Goal: Task Accomplishment & Management: Manage account settings

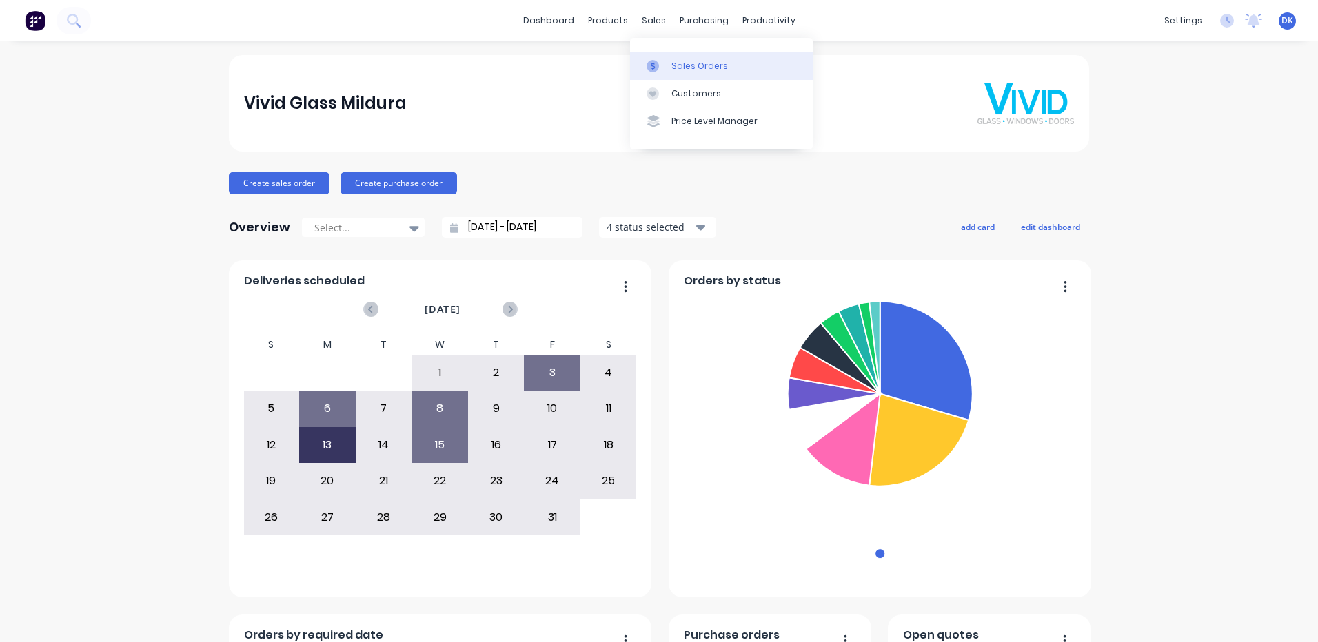
click at [699, 65] on div "Sales Orders" at bounding box center [699, 66] width 57 height 12
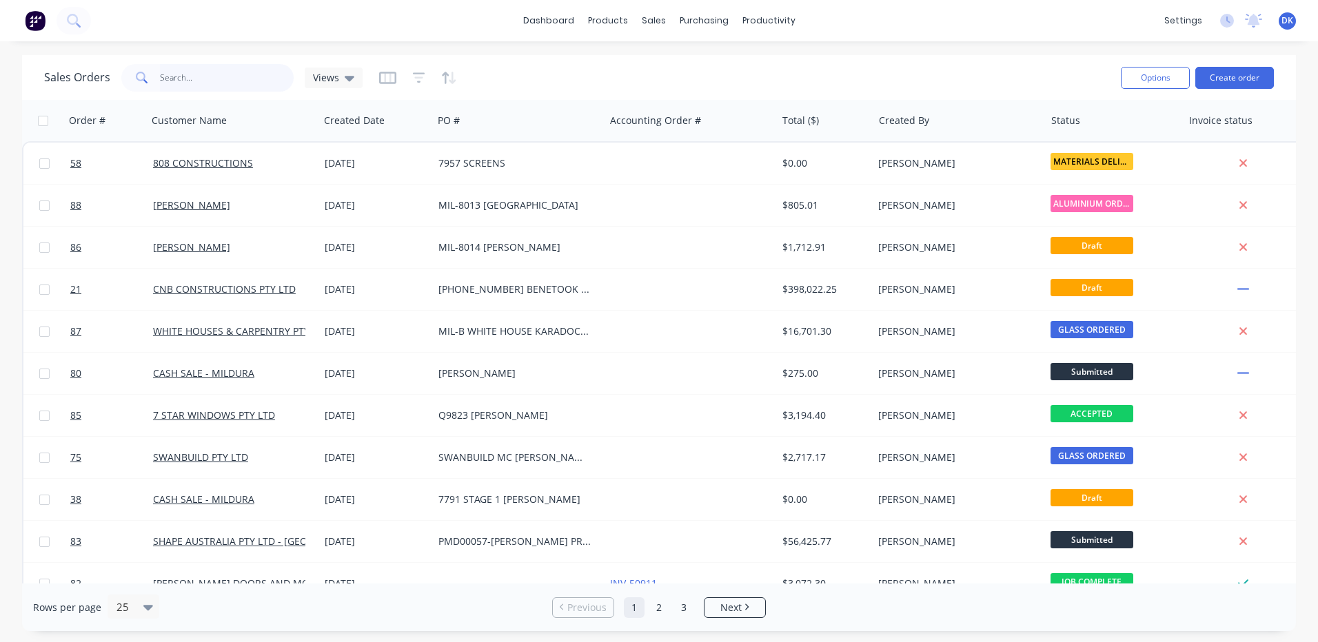
click at [184, 81] on input "text" at bounding box center [227, 78] width 134 height 28
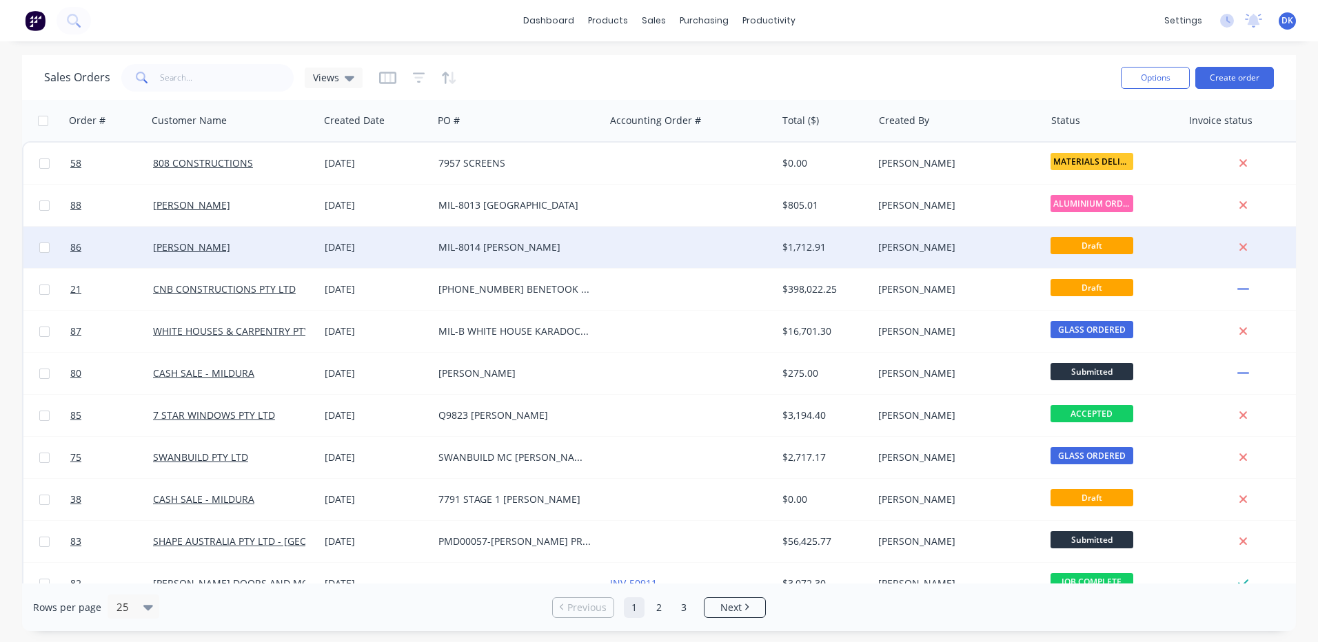
click at [481, 243] on div "MIL-8014 [PERSON_NAME]" at bounding box center [514, 248] width 153 height 14
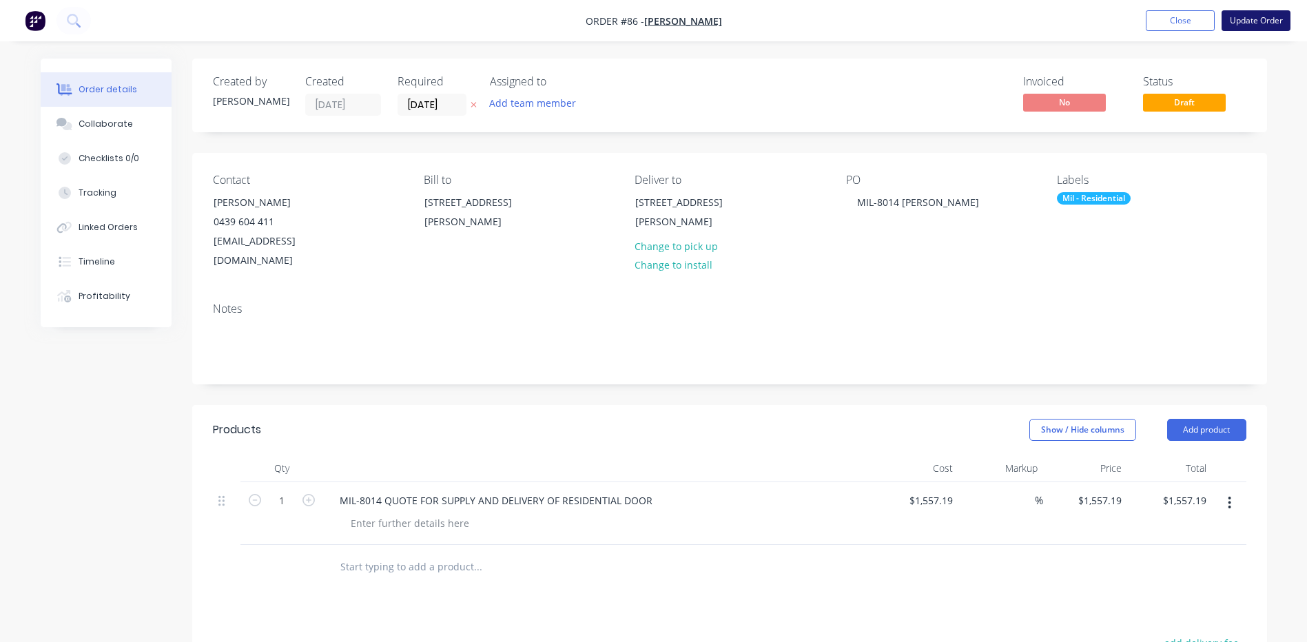
click at [1261, 21] on button "Update Order" at bounding box center [1256, 20] width 69 height 21
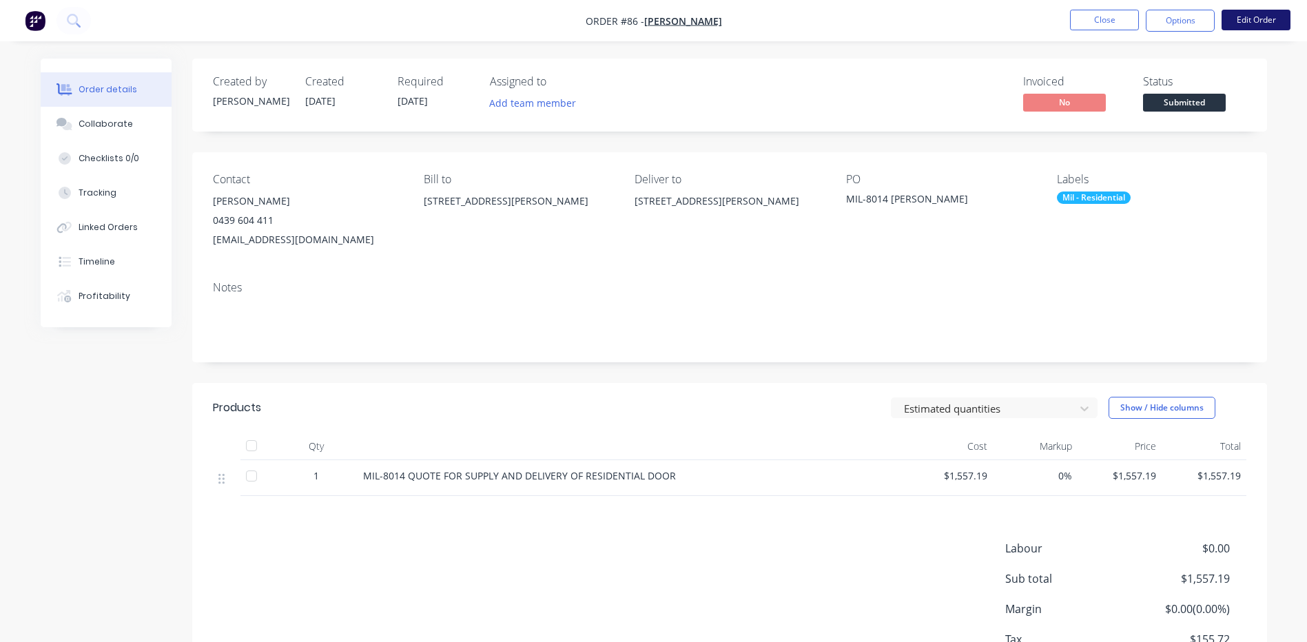
click at [1253, 22] on button "Edit Order" at bounding box center [1256, 20] width 69 height 21
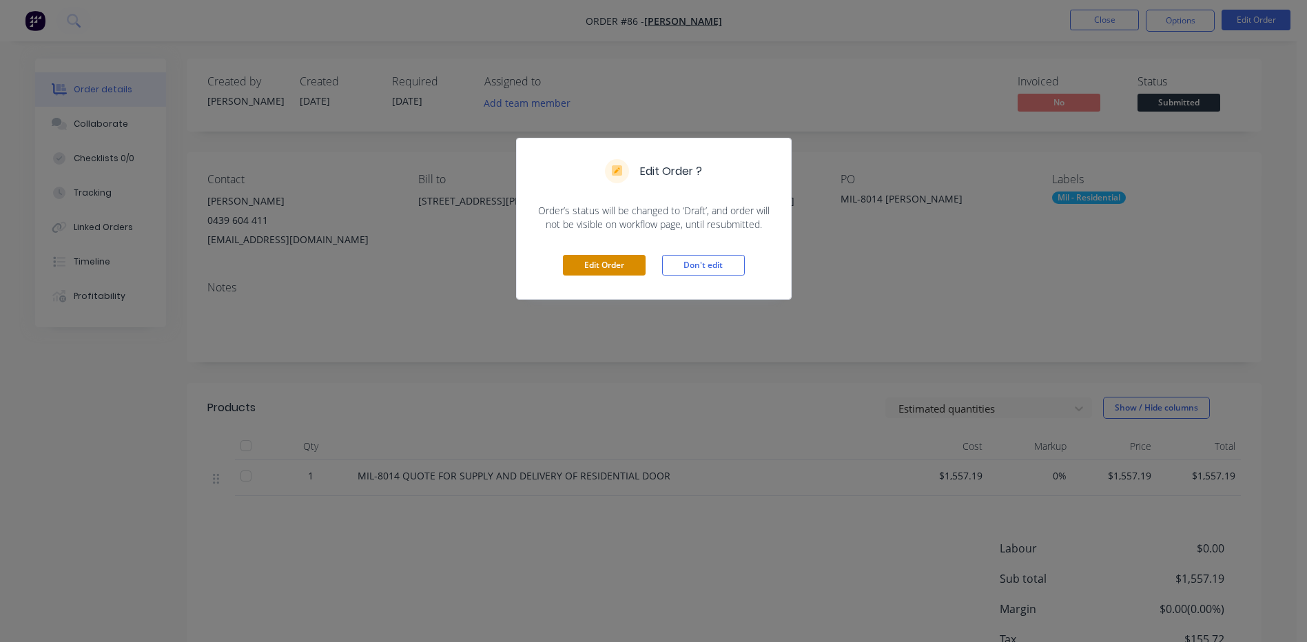
click at [607, 265] on button "Edit Order" at bounding box center [604, 265] width 83 height 21
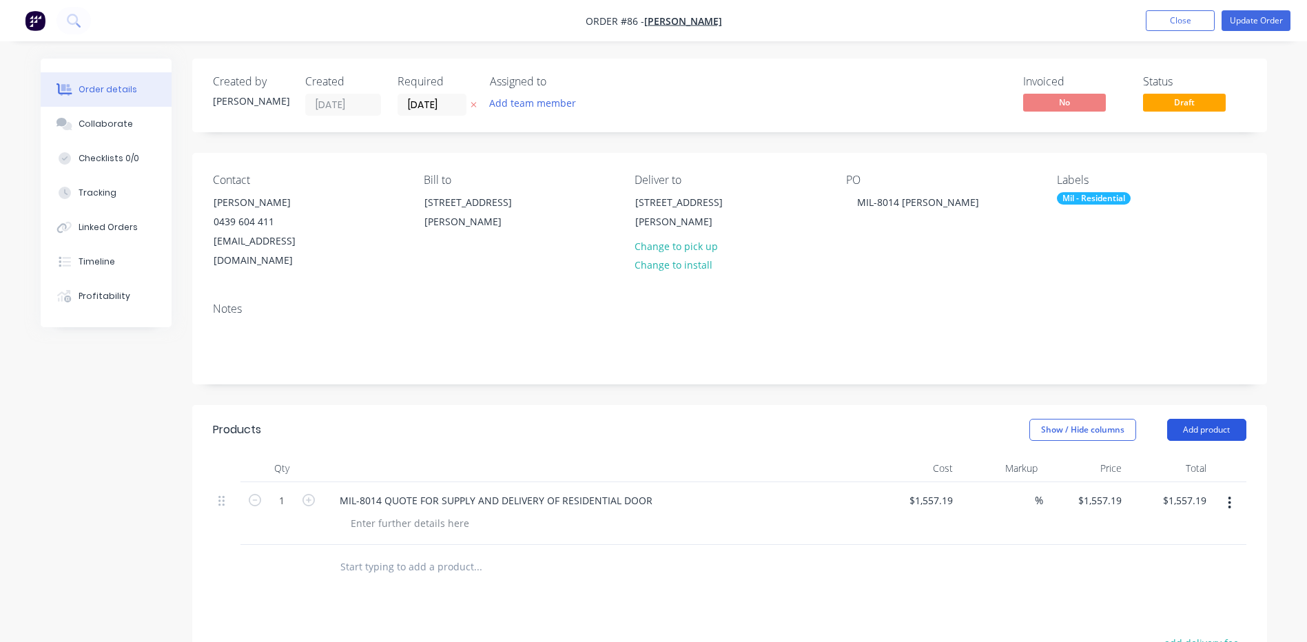
click at [1221, 419] on button "Add product" at bounding box center [1206, 430] width 79 height 22
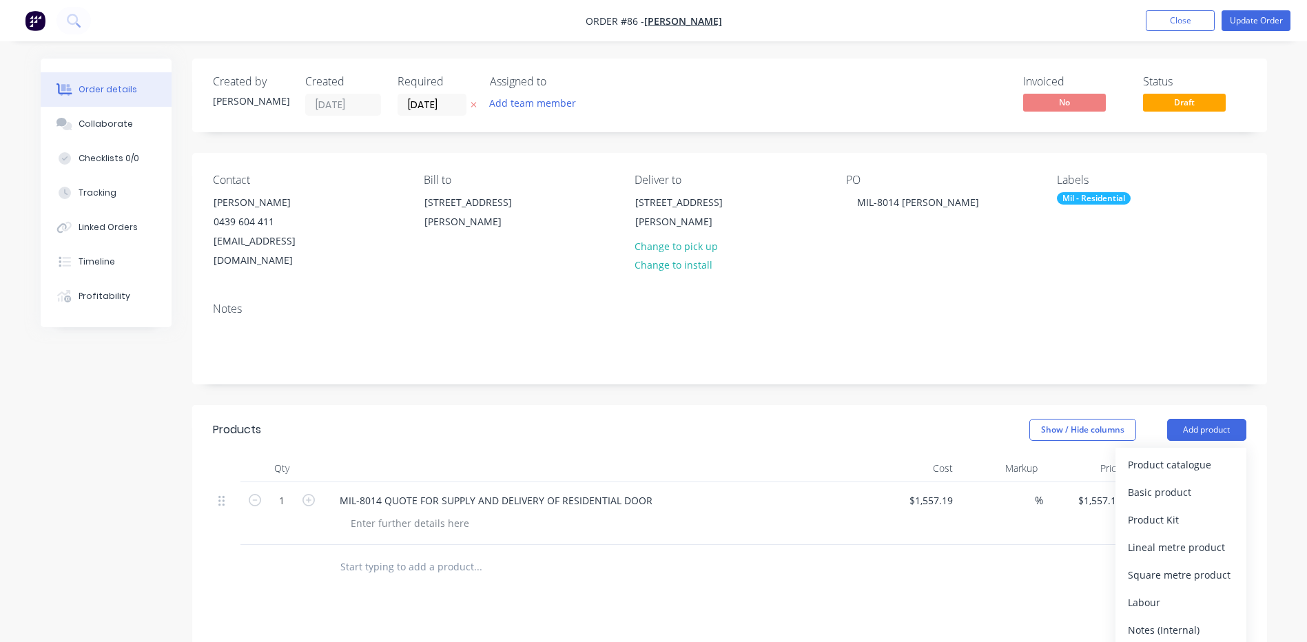
scroll to position [280, 0]
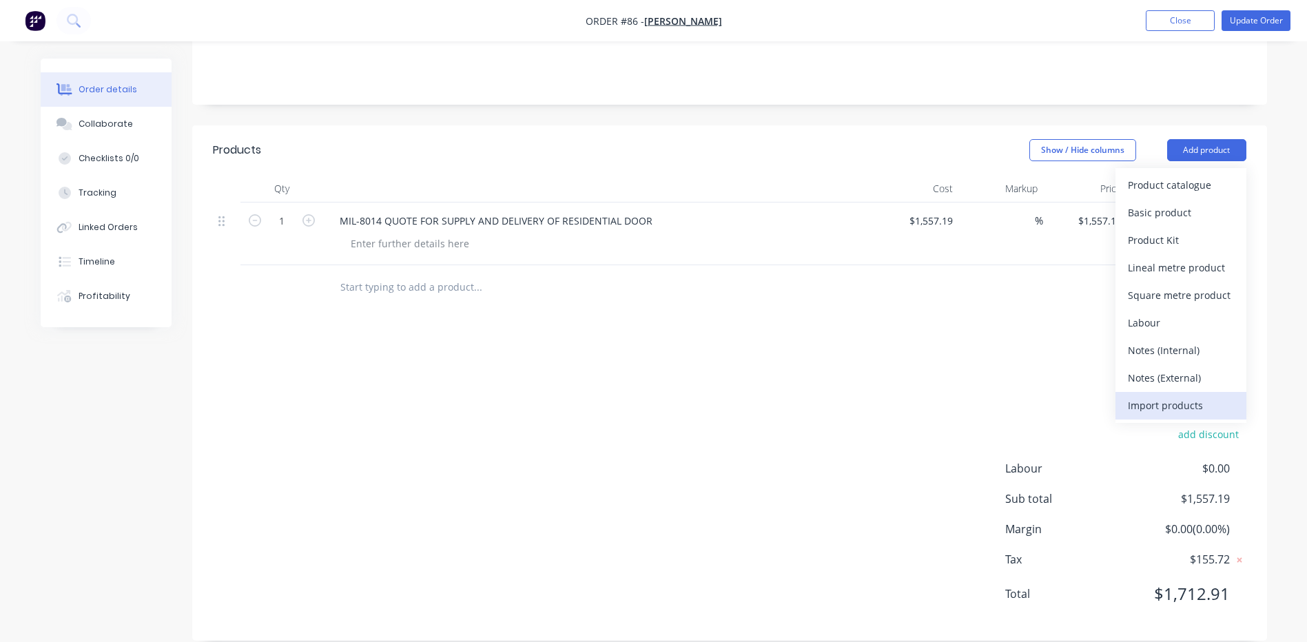
click at [1152, 396] on div "Import products" at bounding box center [1181, 406] width 106 height 20
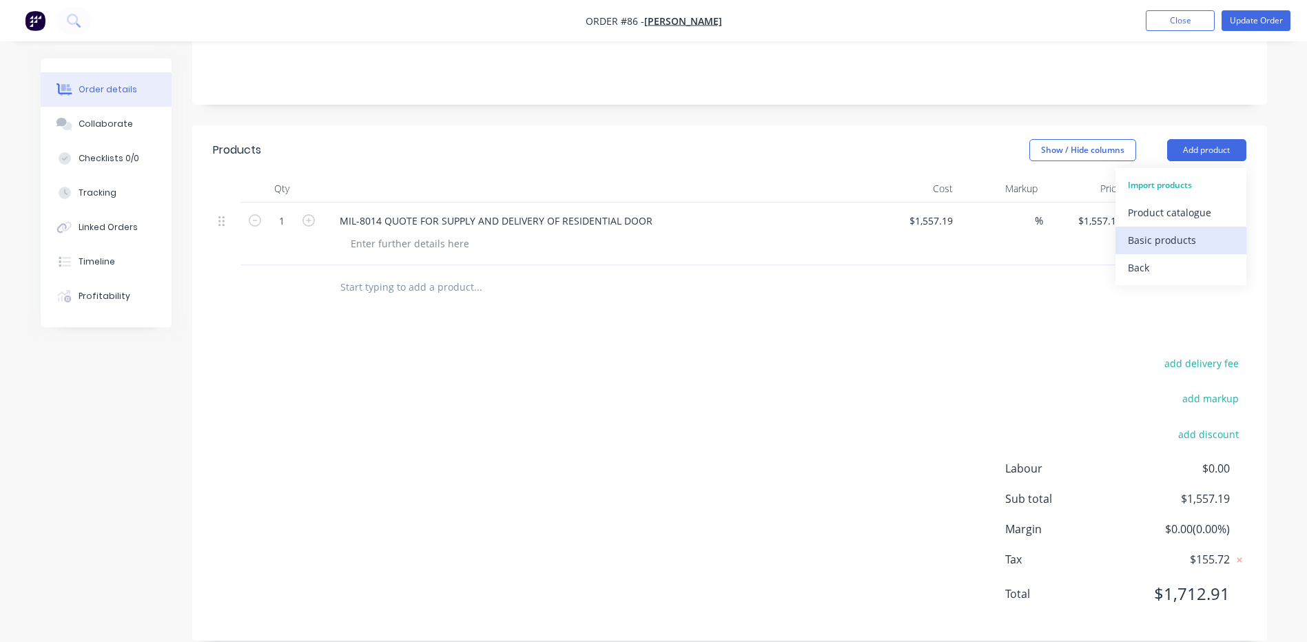
click at [1161, 230] on div "Basic products" at bounding box center [1181, 240] width 106 height 20
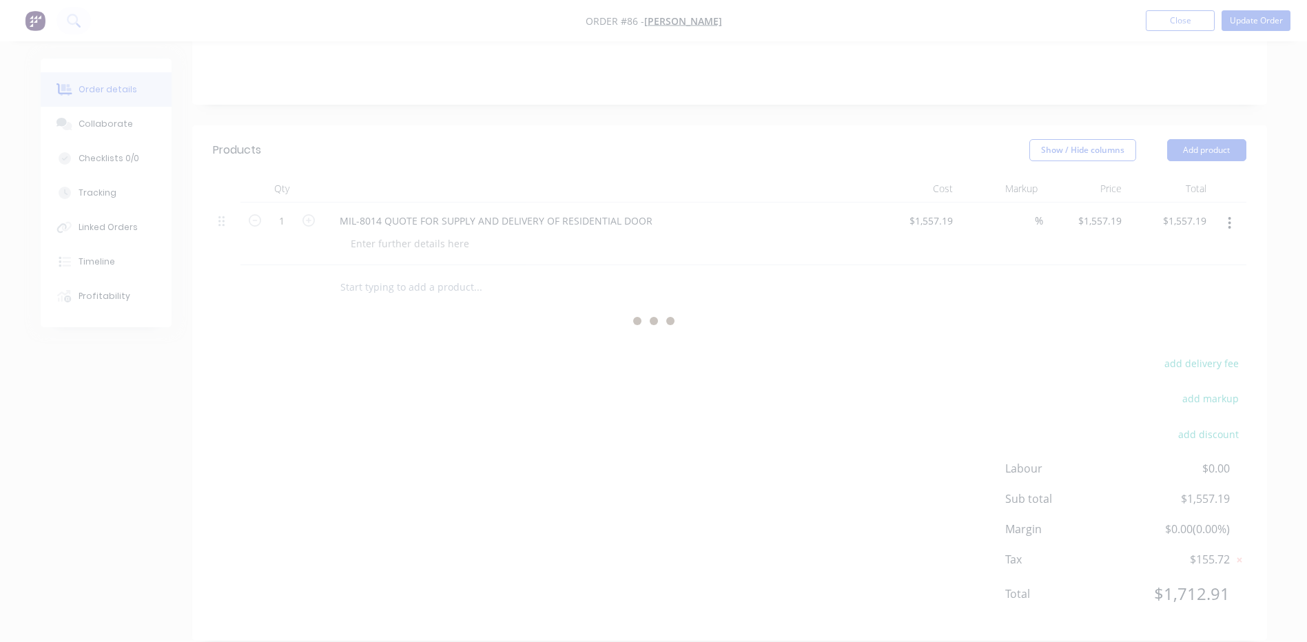
scroll to position [0, 0]
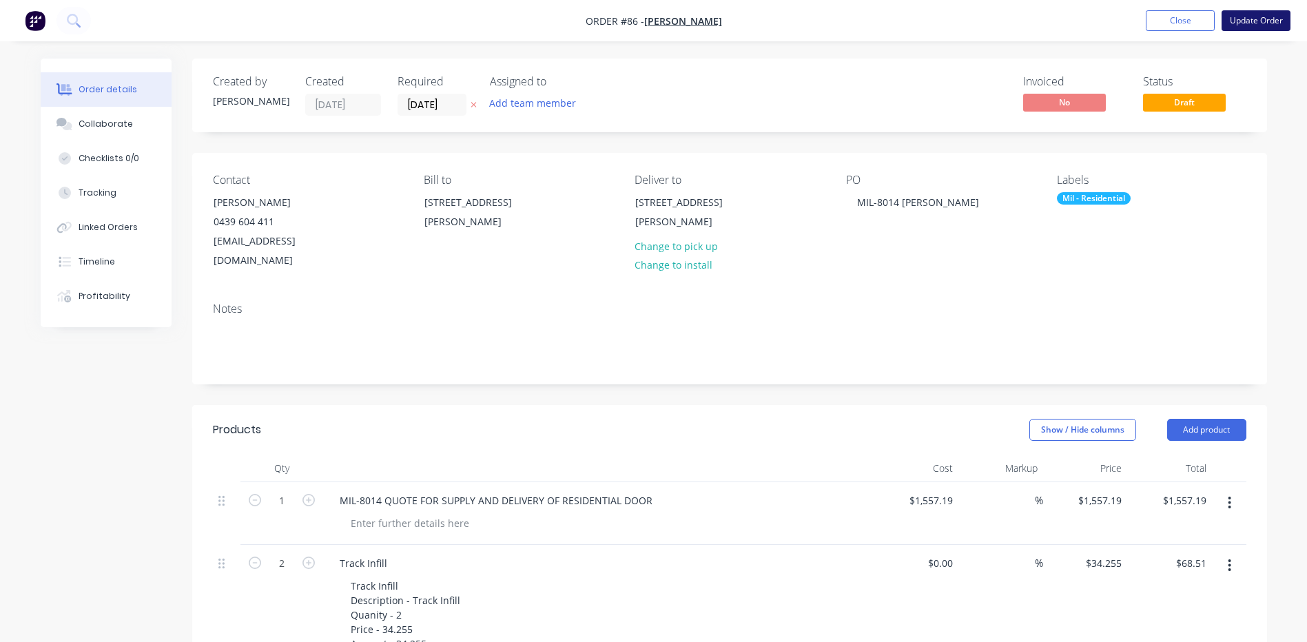
click at [1250, 23] on button "Update Order" at bounding box center [1256, 20] width 69 height 21
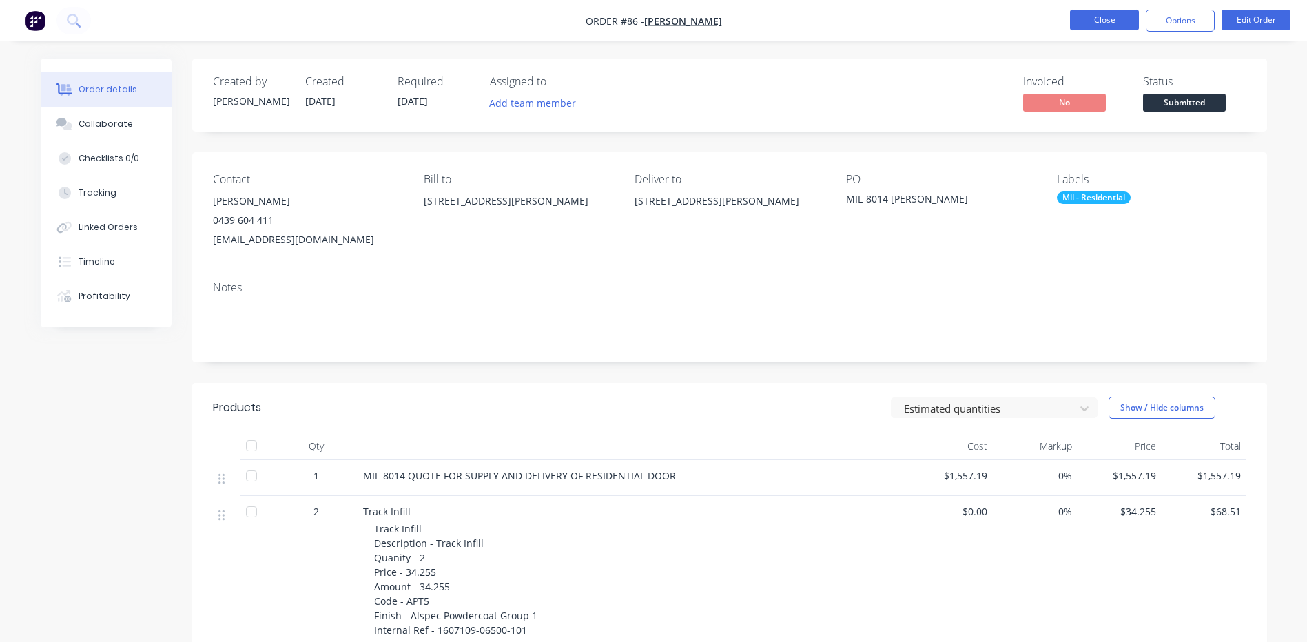
click at [1101, 20] on button "Close" at bounding box center [1104, 20] width 69 height 21
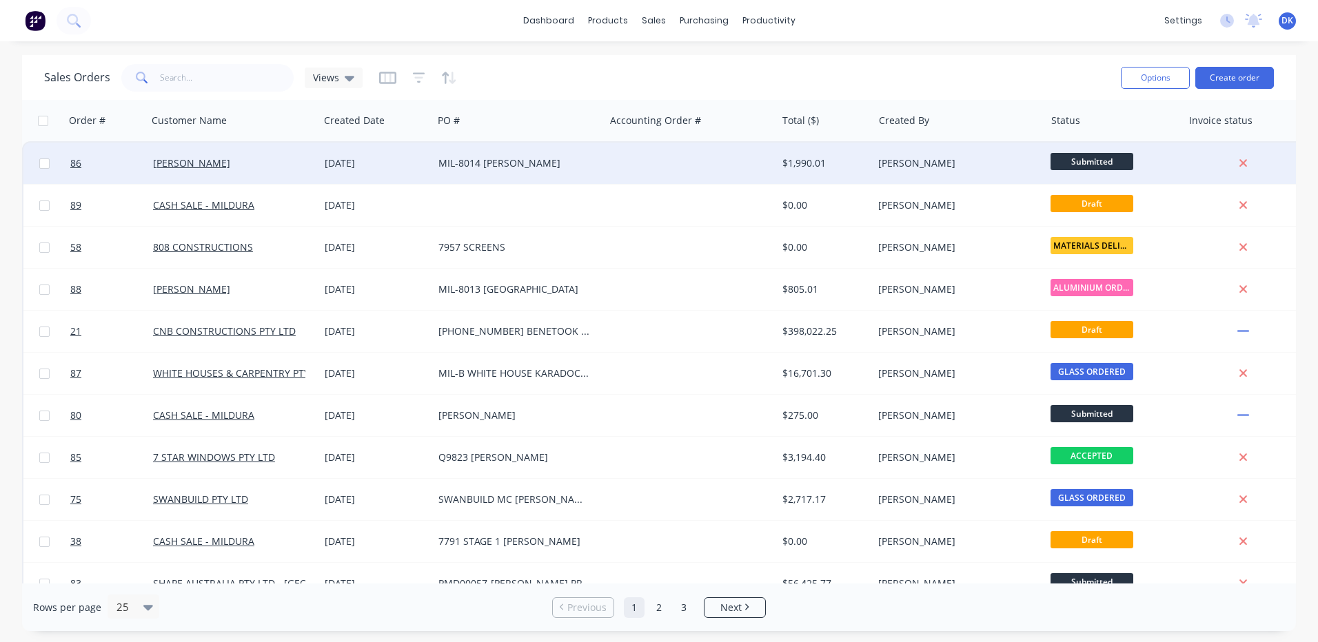
click at [502, 162] on div "MIL-8014 [PERSON_NAME]" at bounding box center [514, 163] width 153 height 14
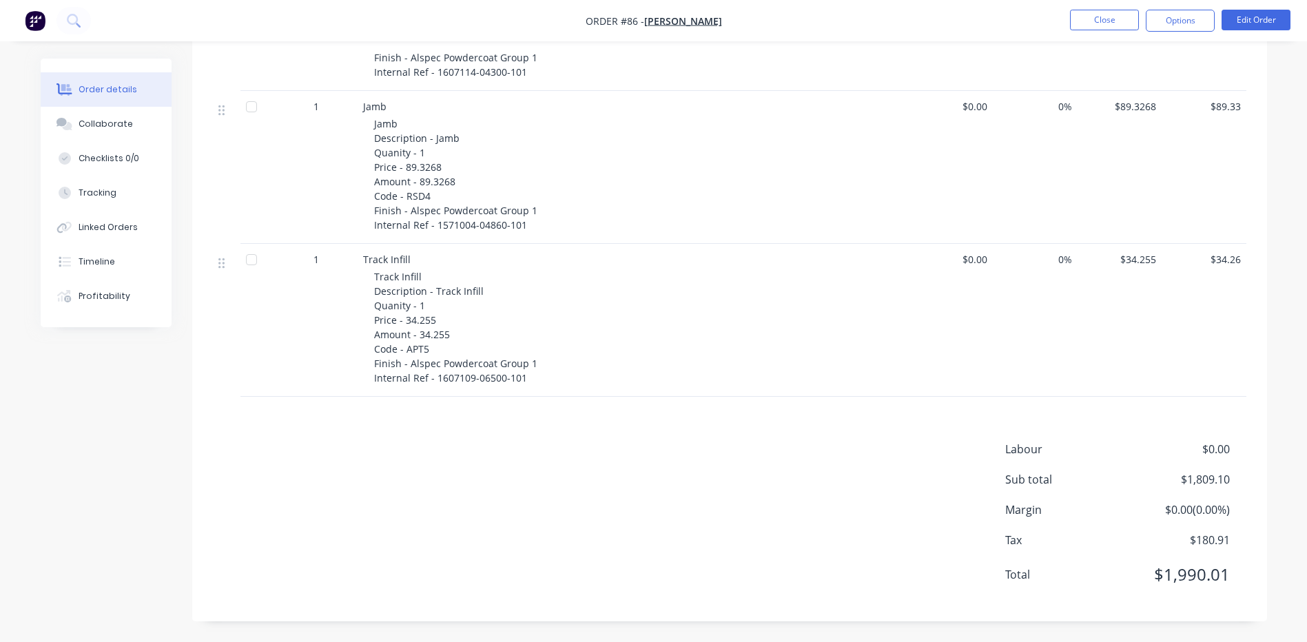
scroll to position [91, 0]
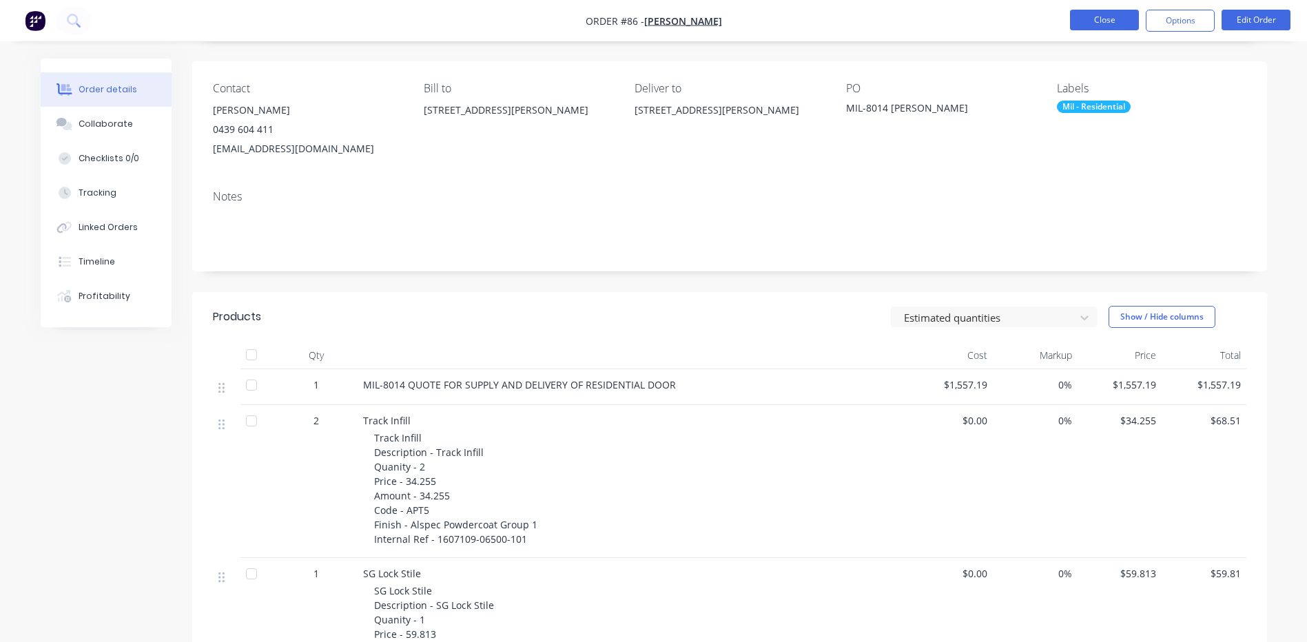
click at [1119, 15] on button "Close" at bounding box center [1104, 20] width 69 height 21
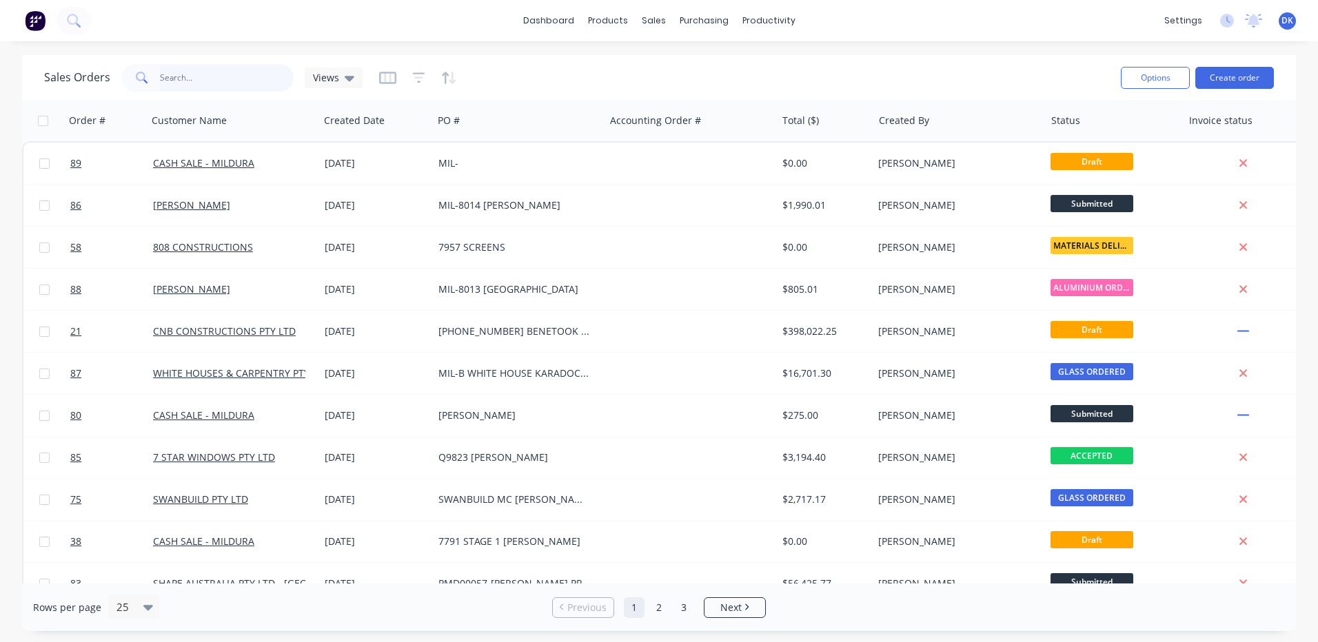
click at [194, 80] on input "text" at bounding box center [227, 78] width 134 height 28
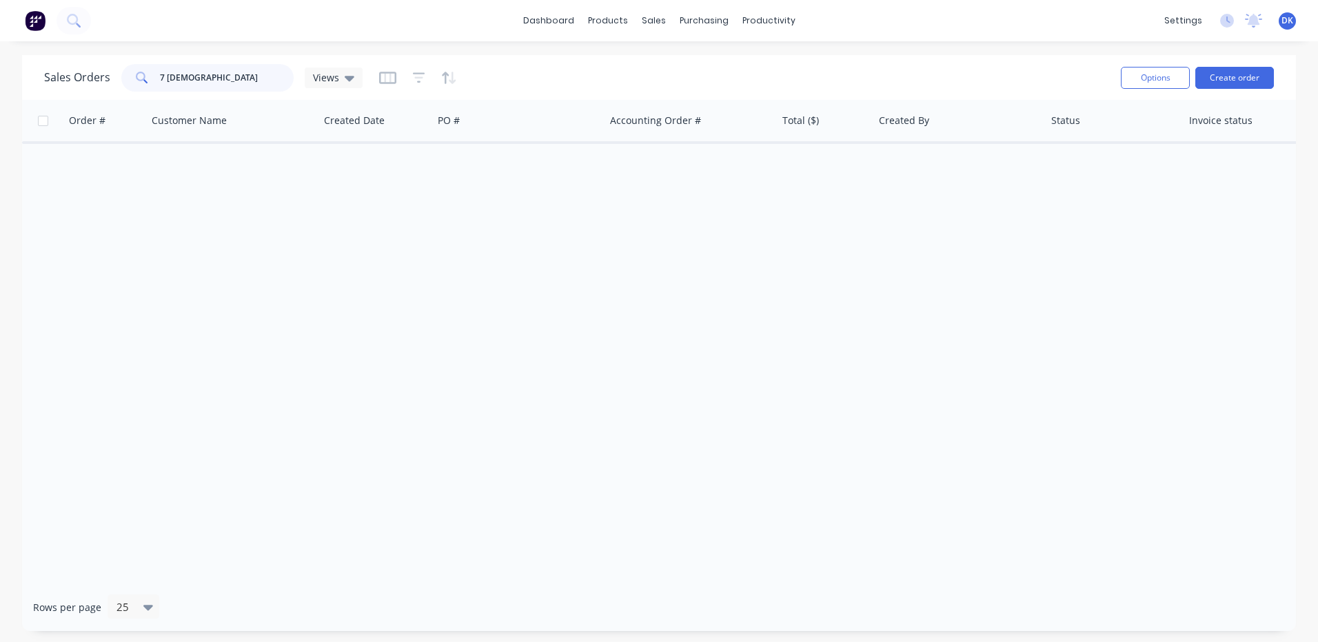
click at [194, 75] on input "7 [DEMOGRAPHIC_DATA]" at bounding box center [227, 78] width 134 height 28
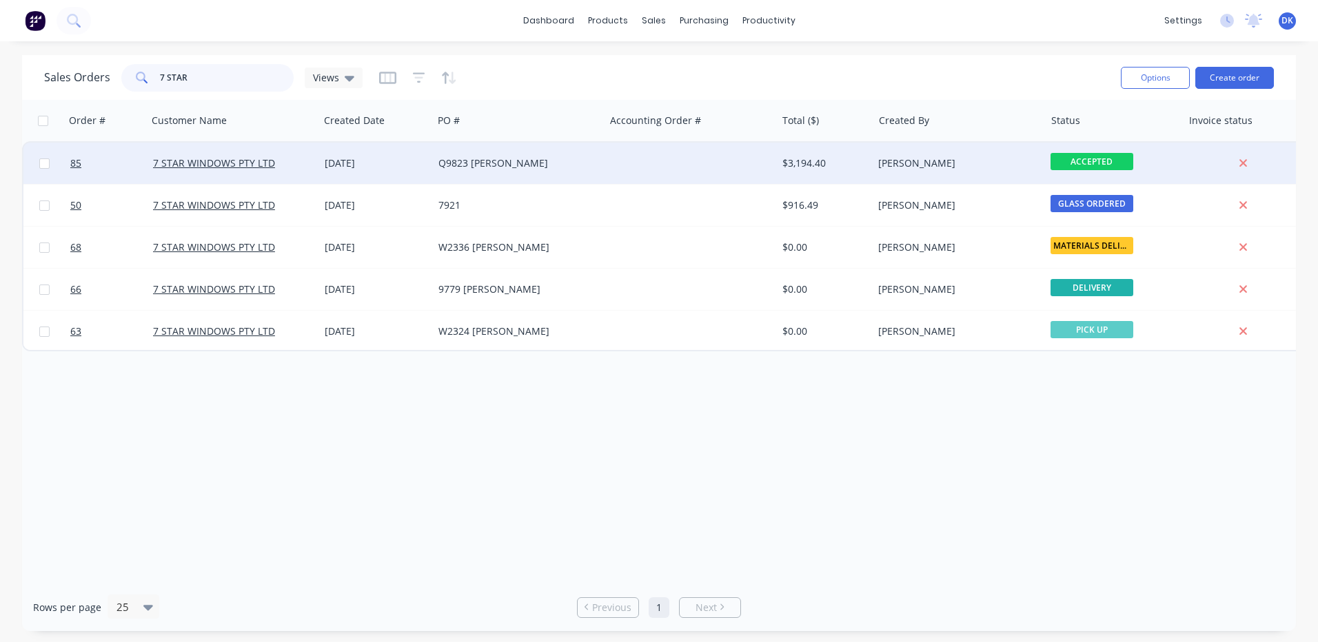
type input "7 STAR"
click at [494, 170] on div "Q9823 [PERSON_NAME]" at bounding box center [514, 163] width 153 height 14
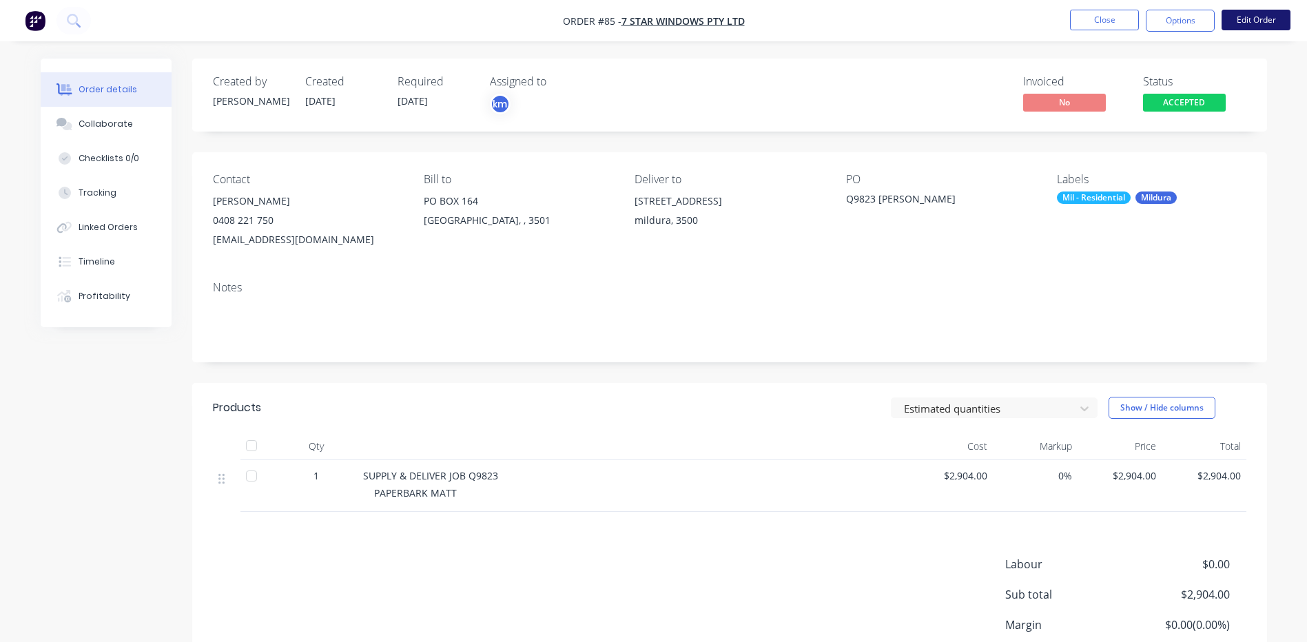
click at [1267, 17] on button "Edit Order" at bounding box center [1256, 20] width 69 height 21
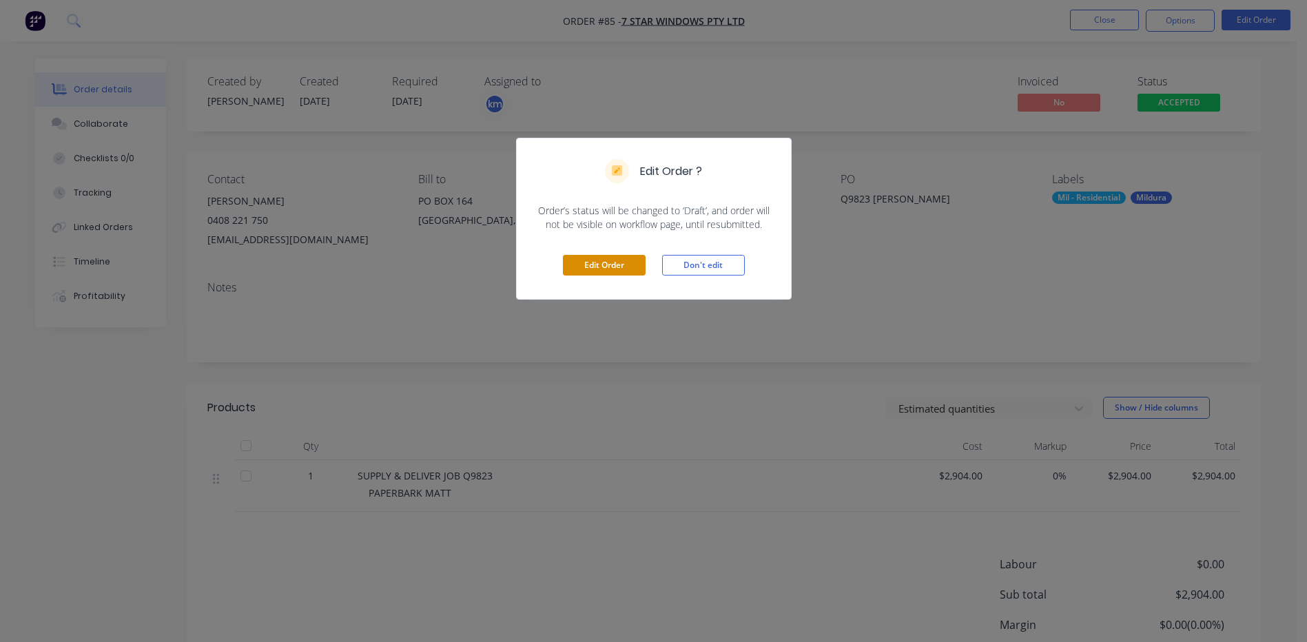
click at [592, 268] on button "Edit Order" at bounding box center [604, 265] width 83 height 21
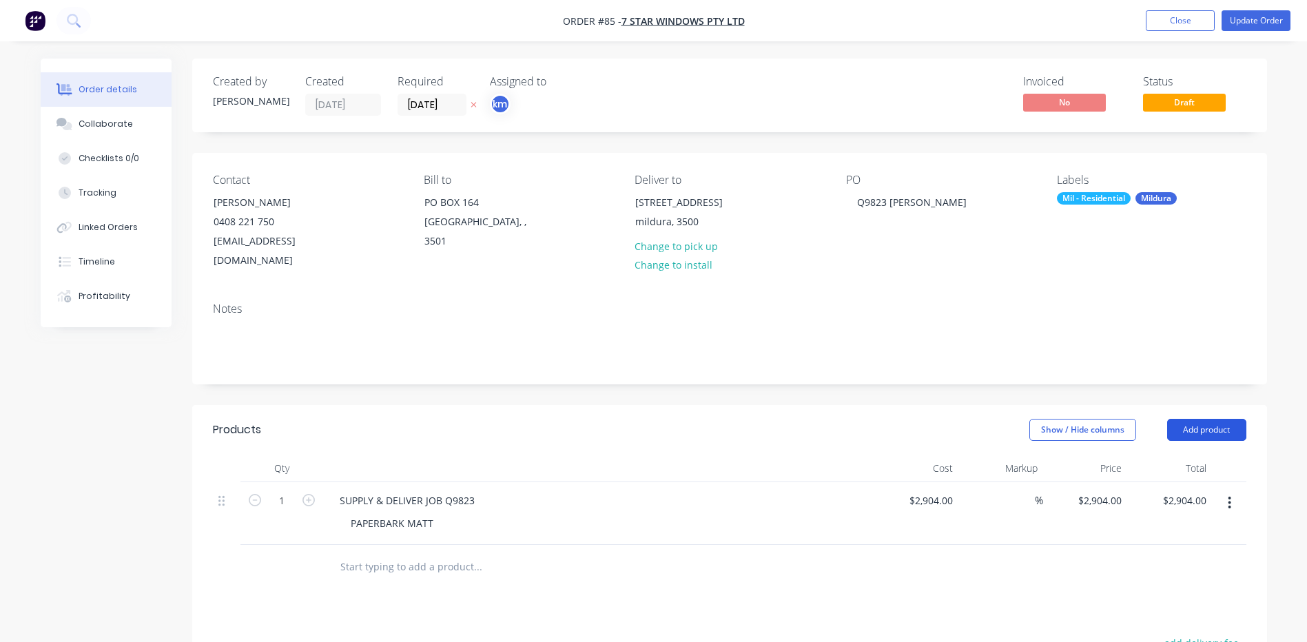
click at [1200, 419] on button "Add product" at bounding box center [1206, 430] width 79 height 22
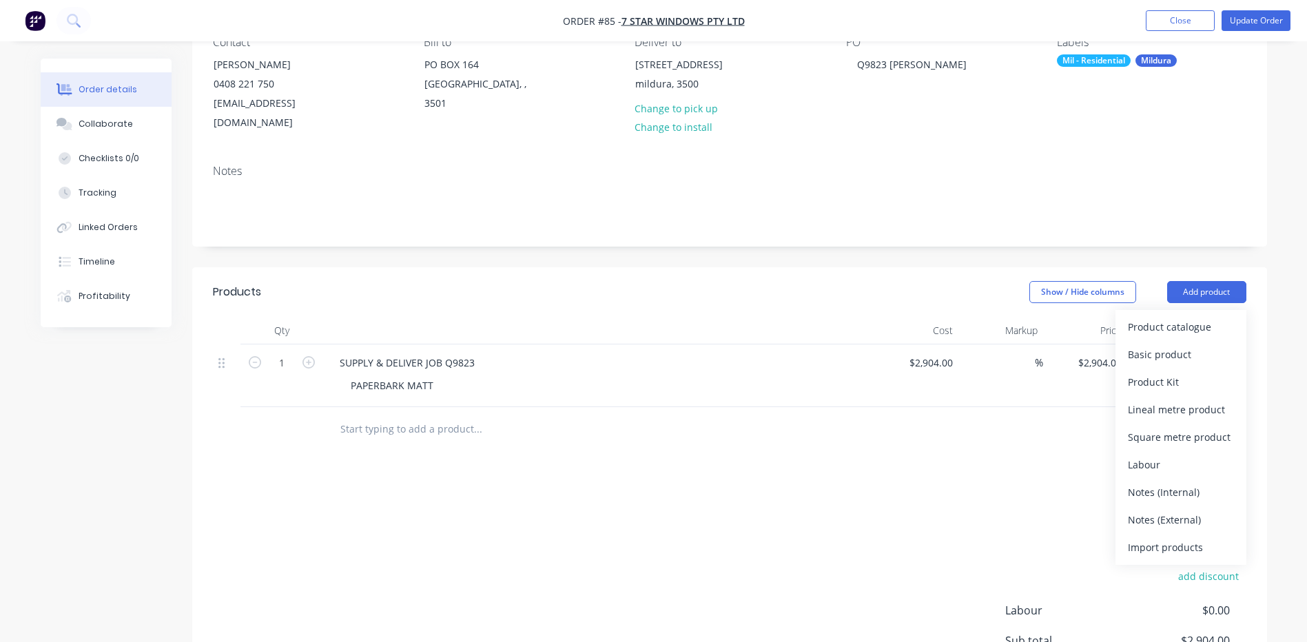
scroll to position [276, 0]
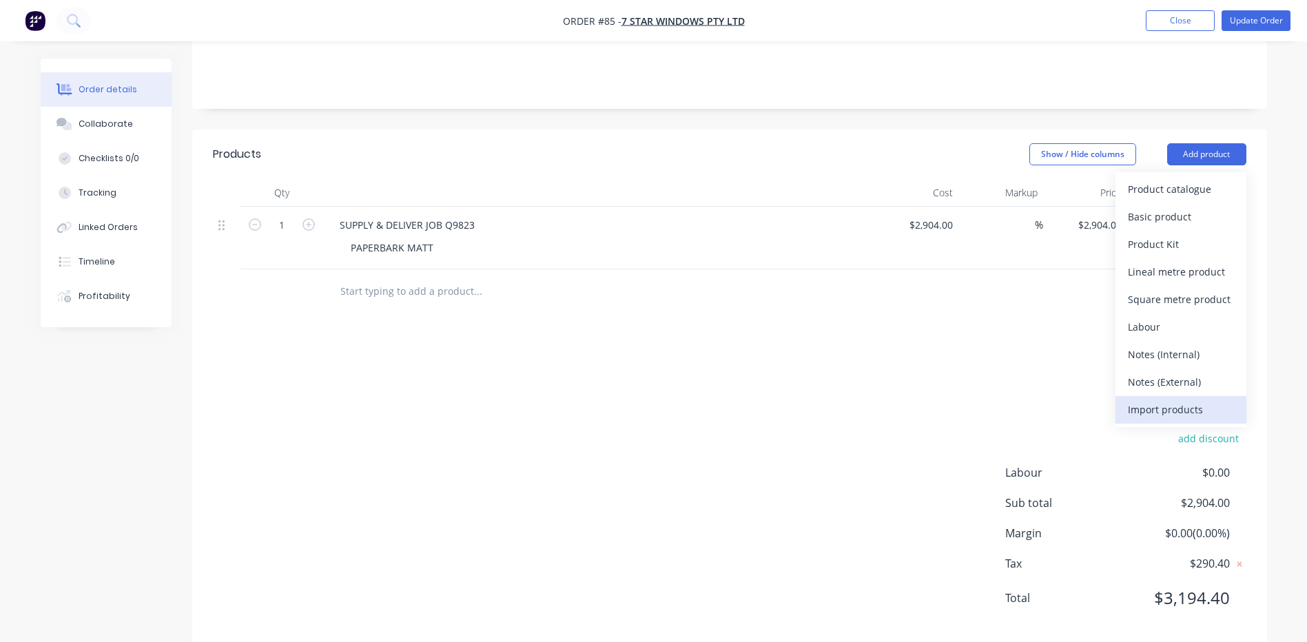
click at [1162, 400] on div "Import products" at bounding box center [1181, 410] width 106 height 20
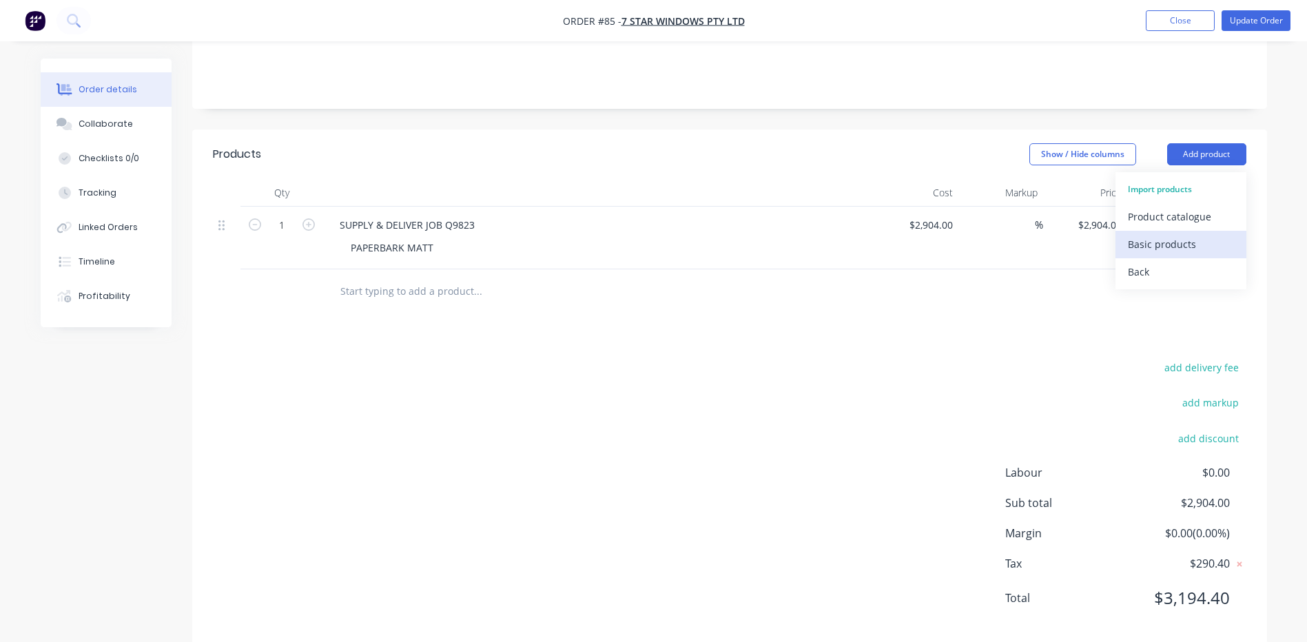
click at [1160, 234] on div "Basic products" at bounding box center [1181, 244] width 106 height 20
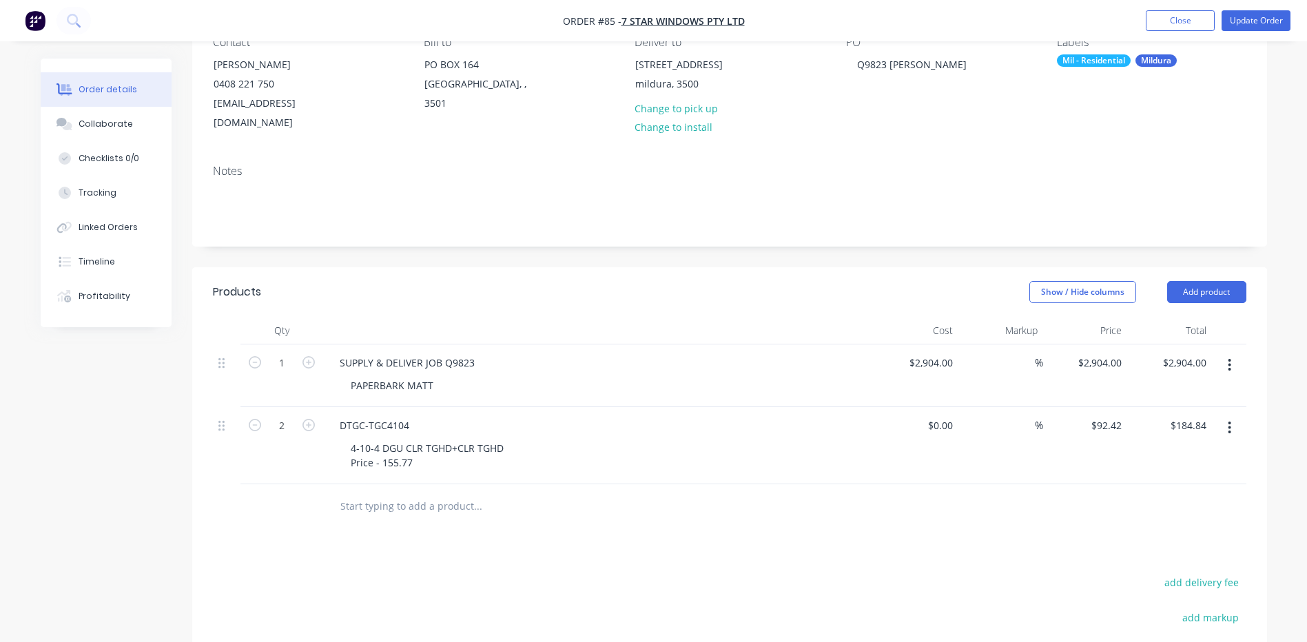
scroll to position [345, 0]
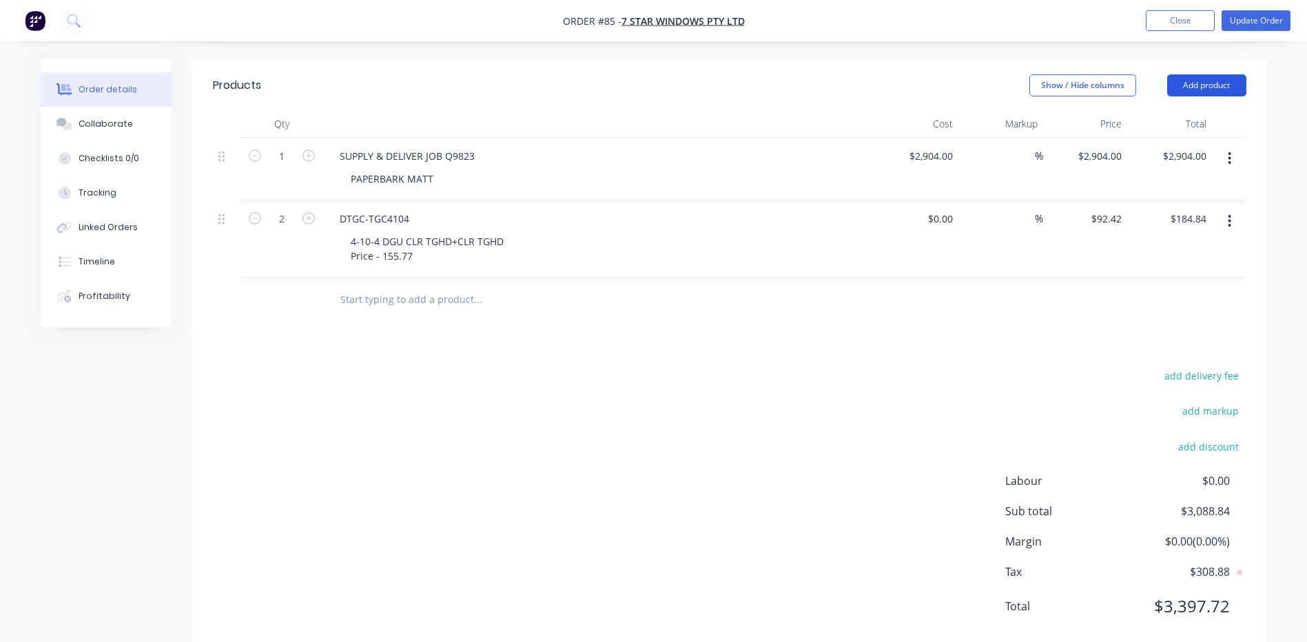
click at [1209, 74] on button "Add product" at bounding box center [1206, 85] width 79 height 22
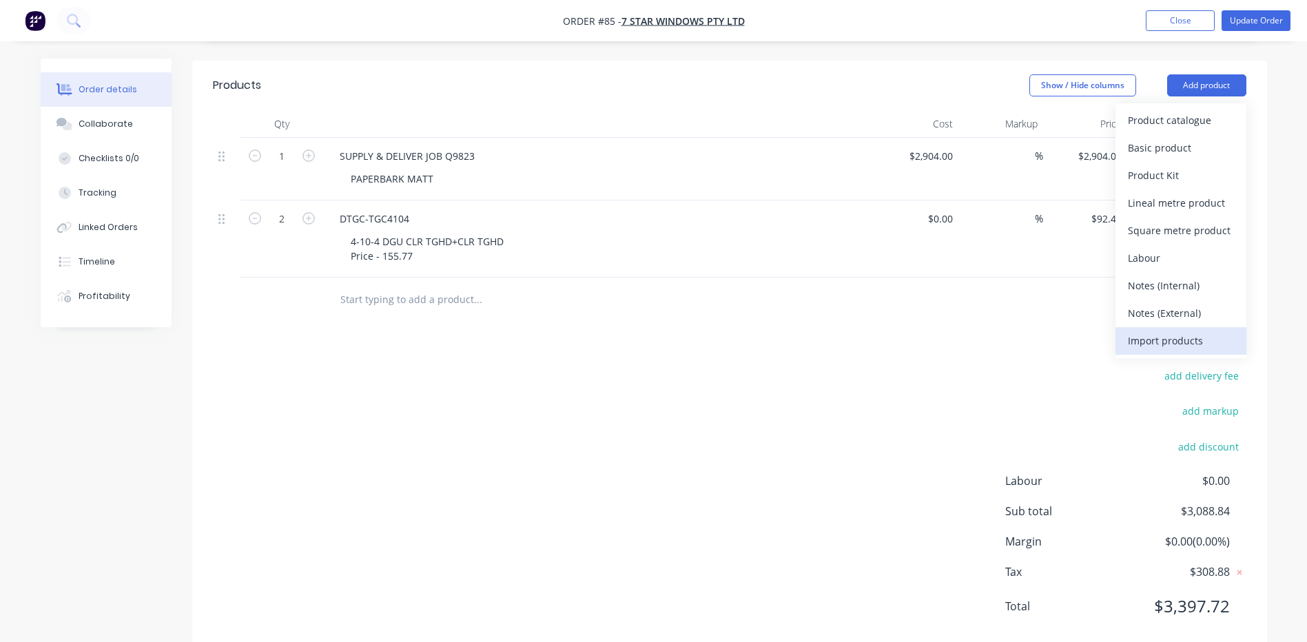
click at [1150, 331] on div "Import products" at bounding box center [1181, 341] width 106 height 20
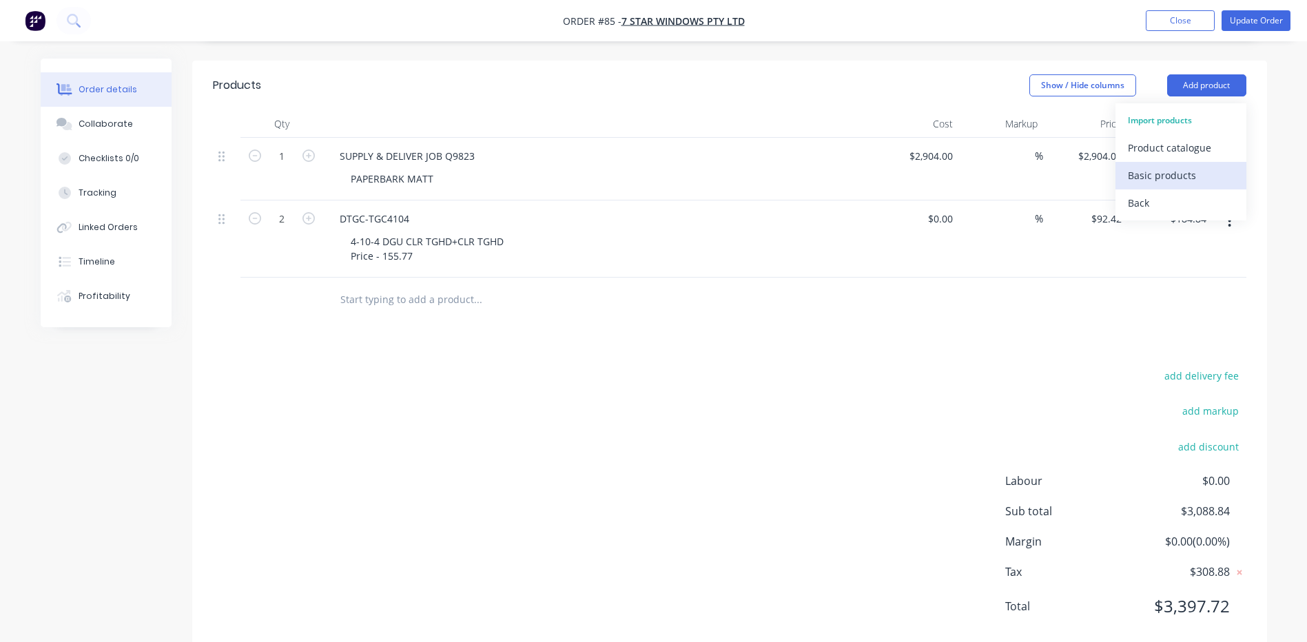
click at [1152, 165] on div "Basic products" at bounding box center [1181, 175] width 106 height 20
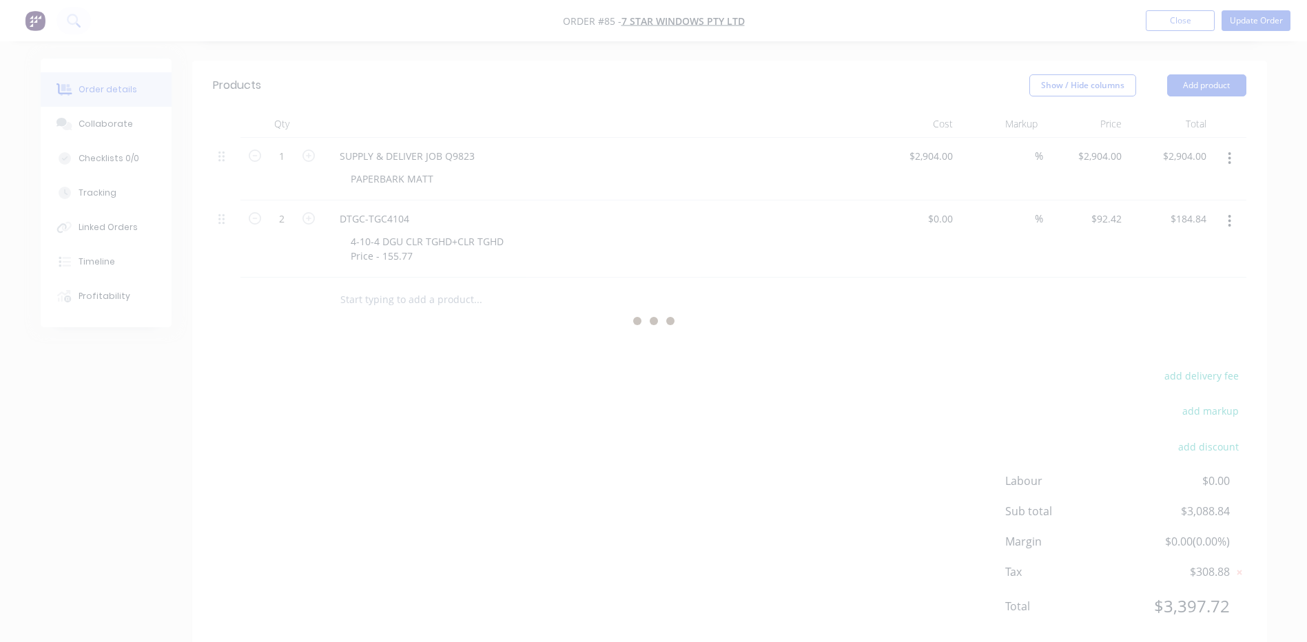
scroll to position [0, 0]
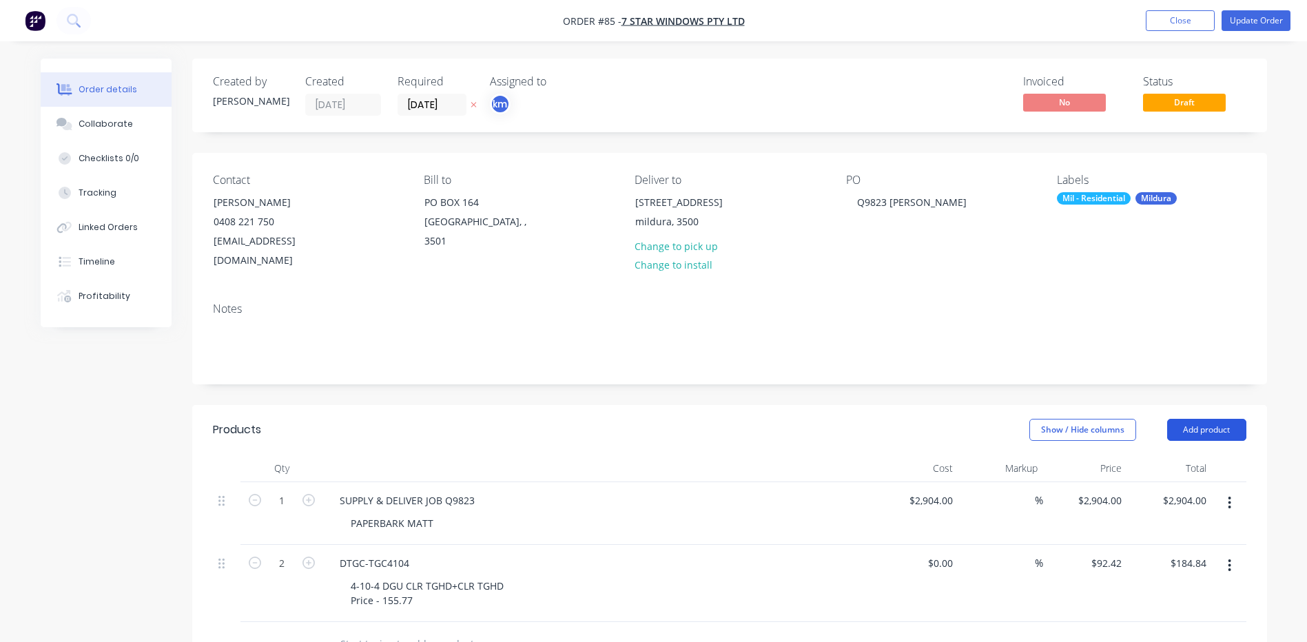
click at [1217, 419] on button "Add product" at bounding box center [1206, 430] width 79 height 22
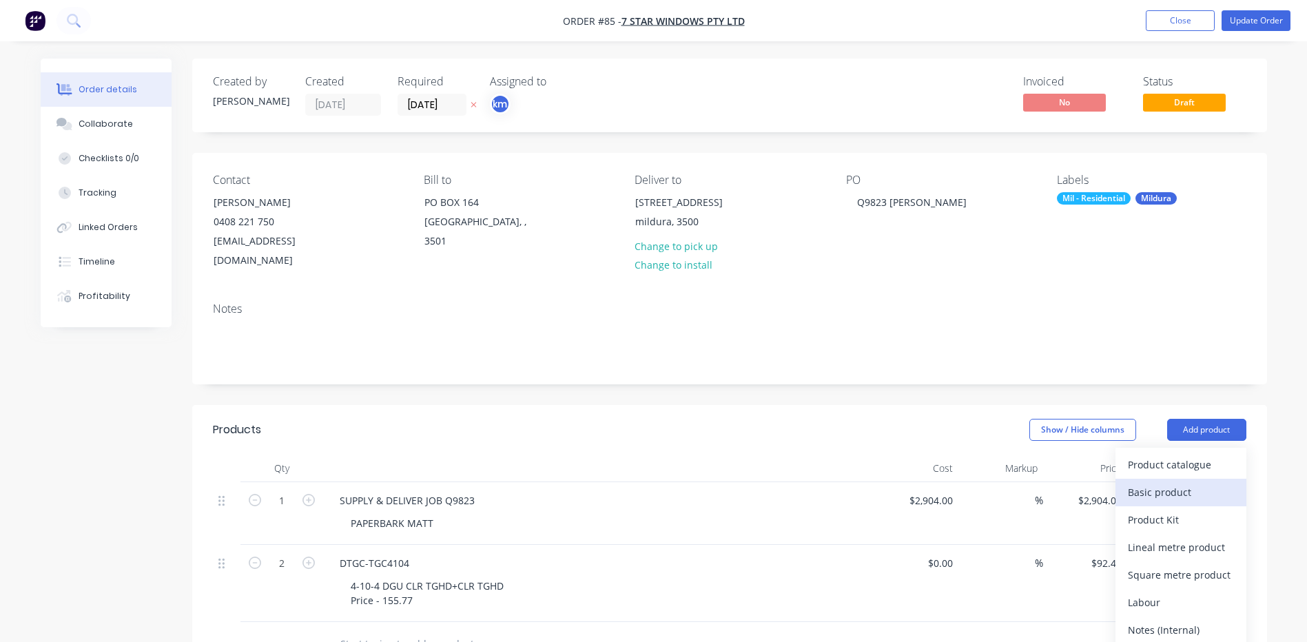
click at [1146, 482] on div "Basic product" at bounding box center [1181, 492] width 106 height 20
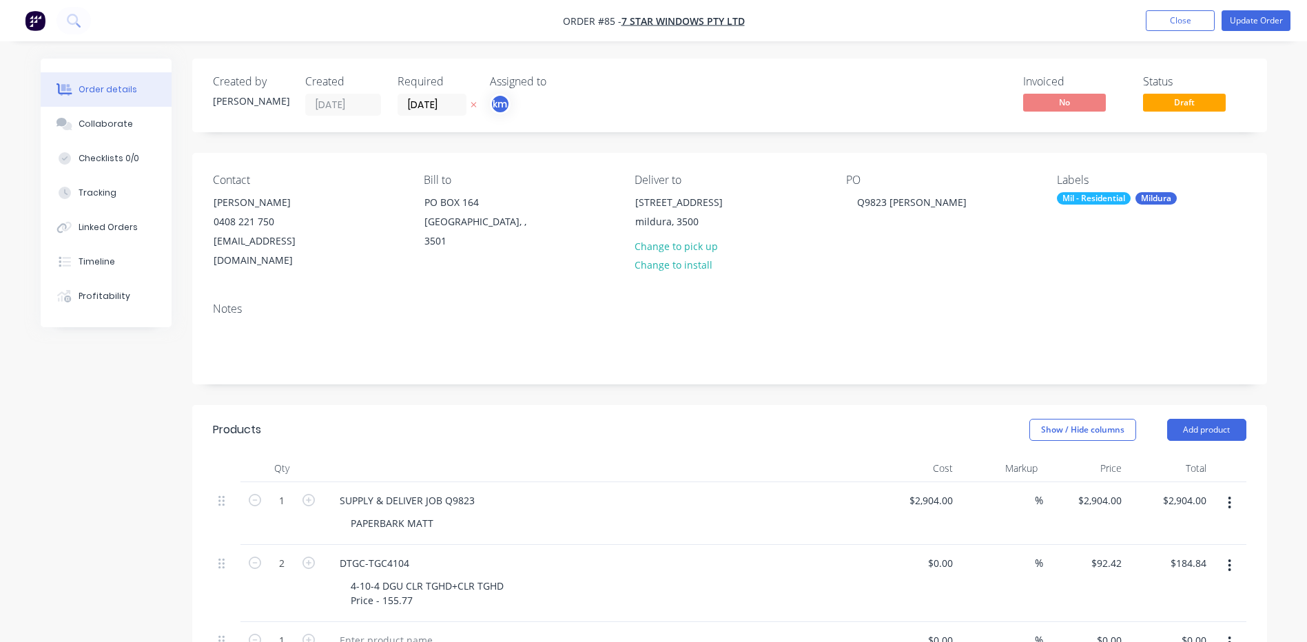
scroll to position [207, 0]
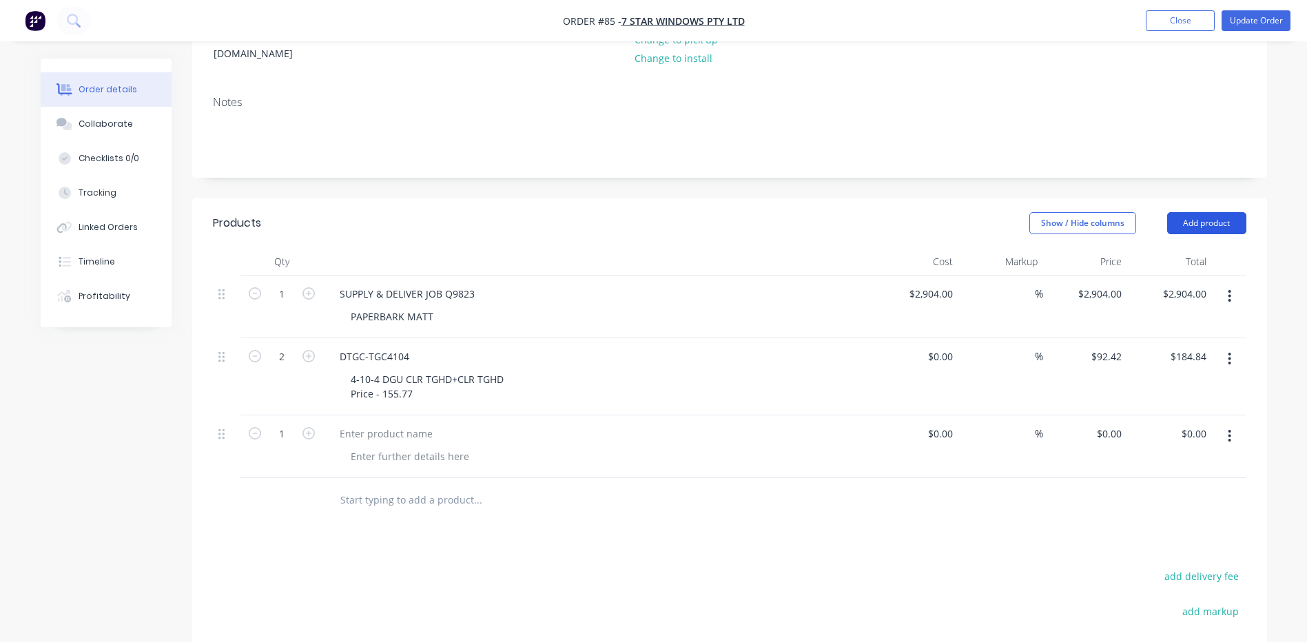
click at [1215, 212] on button "Add product" at bounding box center [1206, 223] width 79 height 22
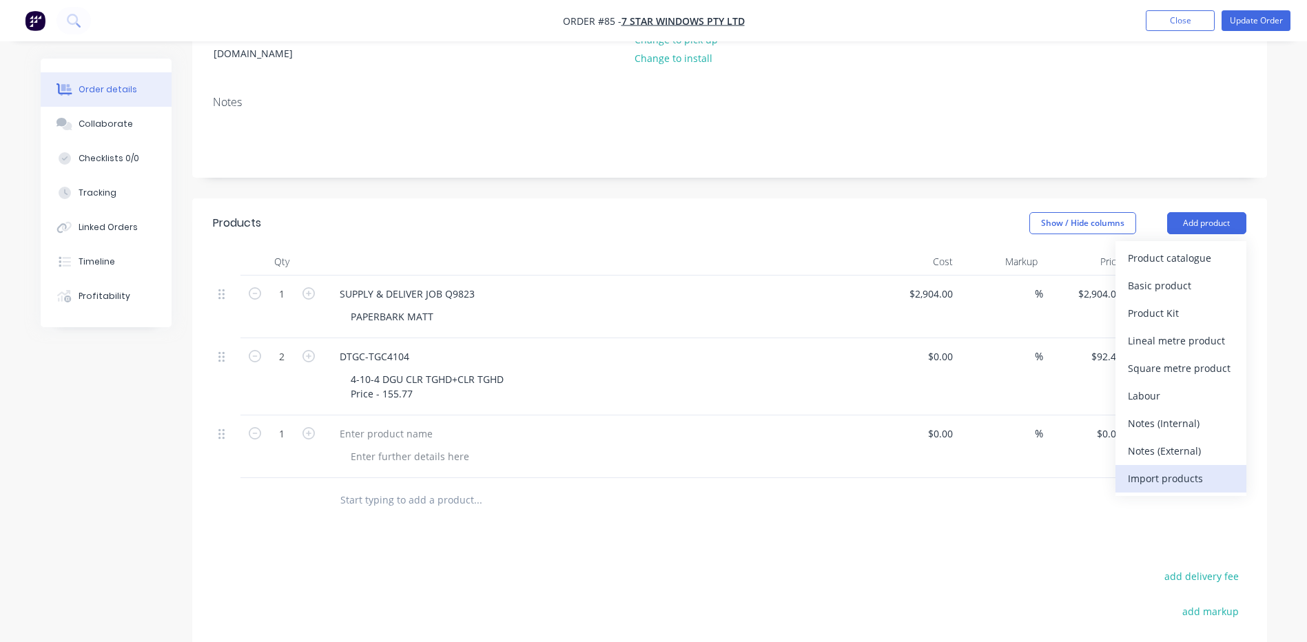
click at [1165, 469] on div "Import products" at bounding box center [1181, 479] width 106 height 20
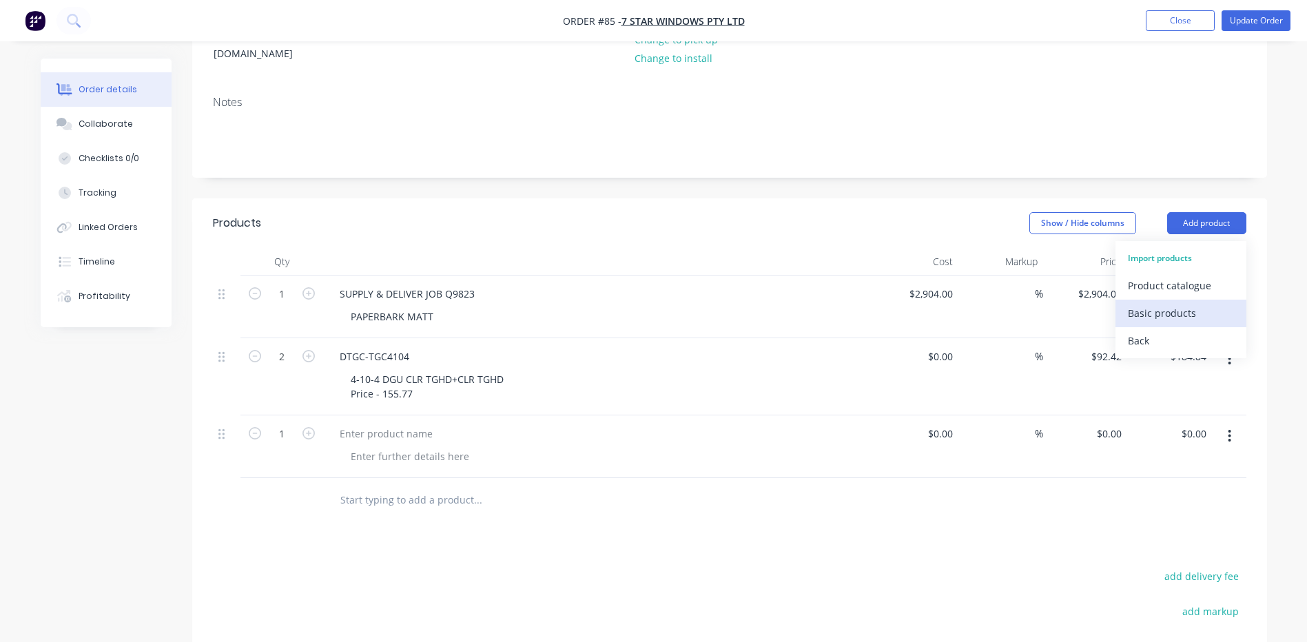
click at [1147, 303] on div "Basic products" at bounding box center [1181, 313] width 106 height 20
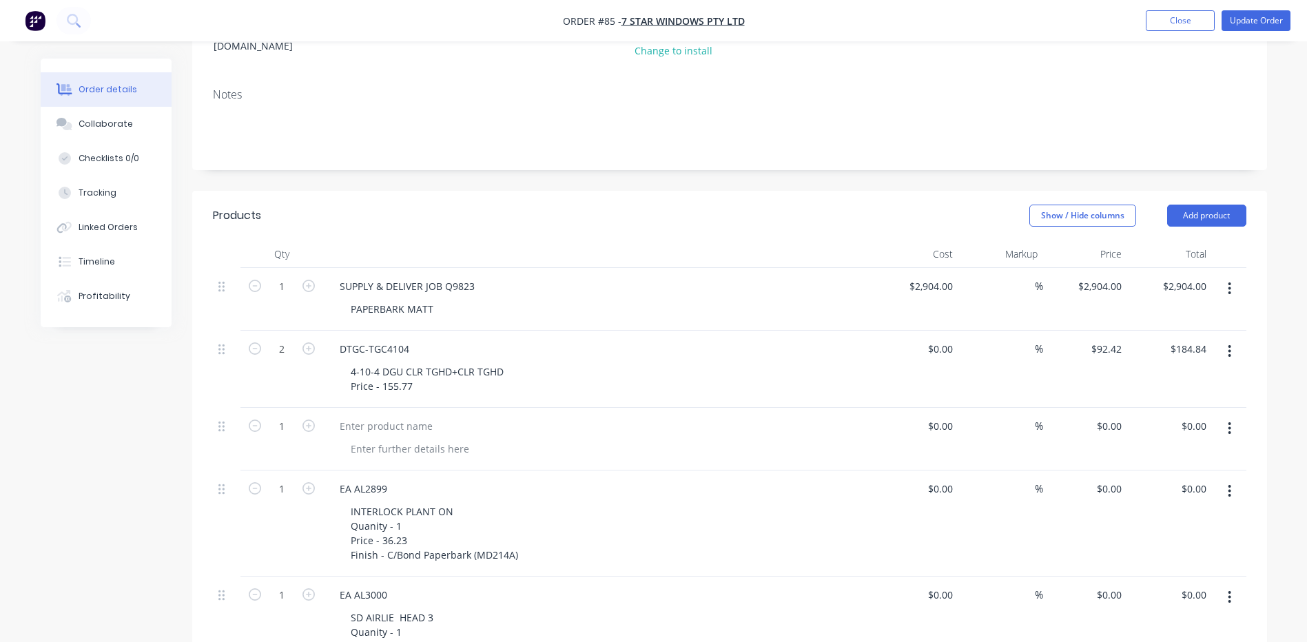
scroll to position [0, 0]
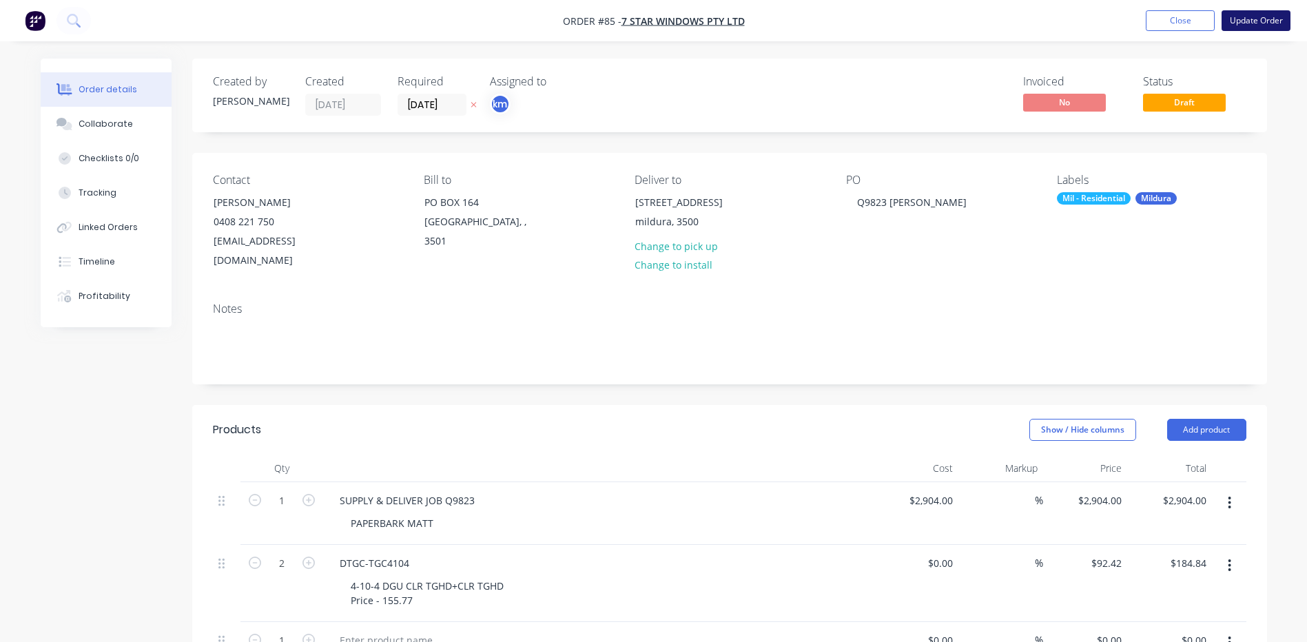
click at [1264, 19] on button "Update Order" at bounding box center [1256, 20] width 69 height 21
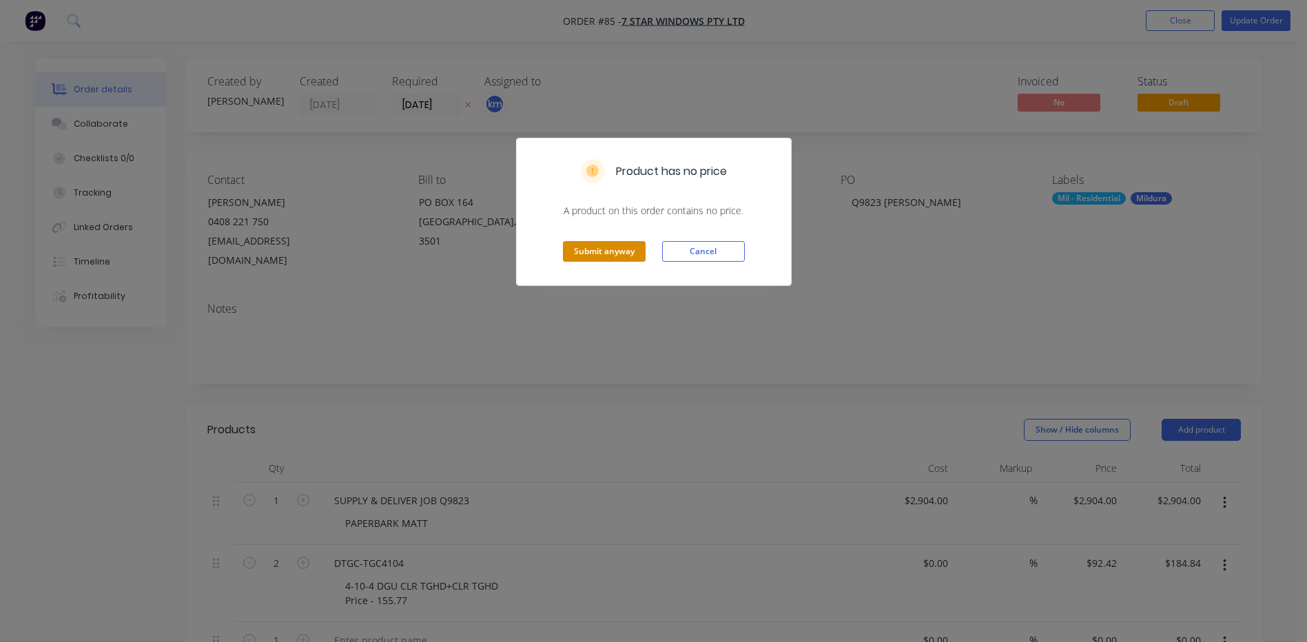
click at [591, 247] on button "Submit anyway" at bounding box center [604, 251] width 83 height 21
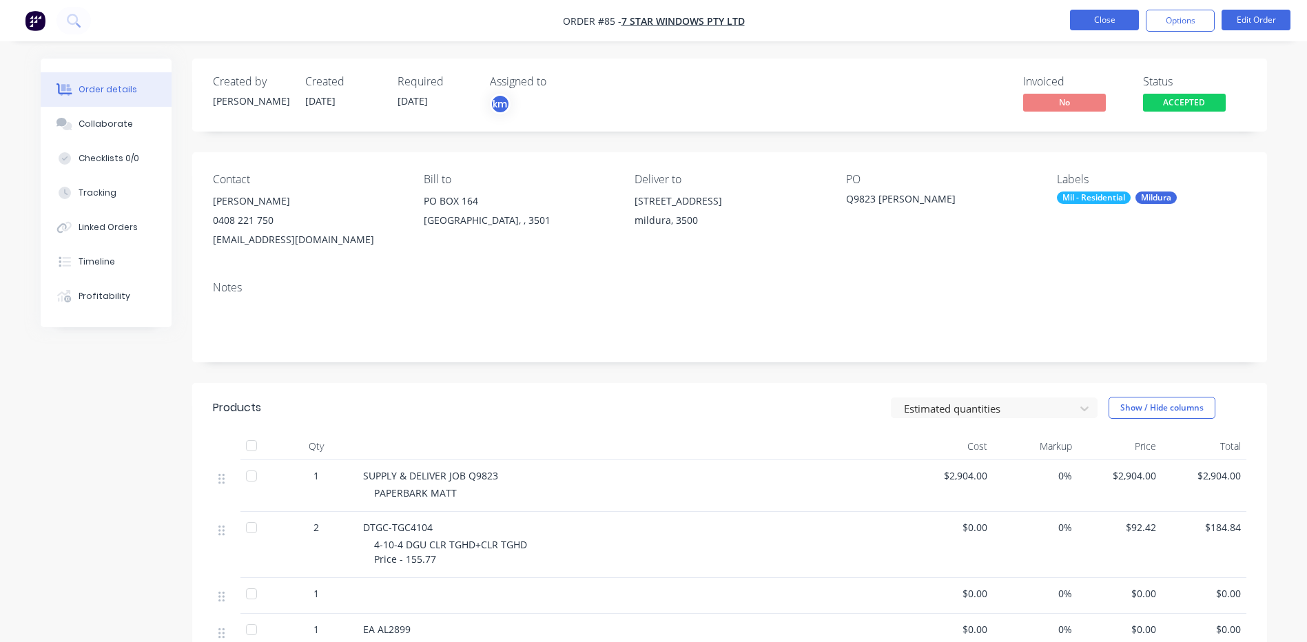
click at [1111, 15] on button "Close" at bounding box center [1104, 20] width 69 height 21
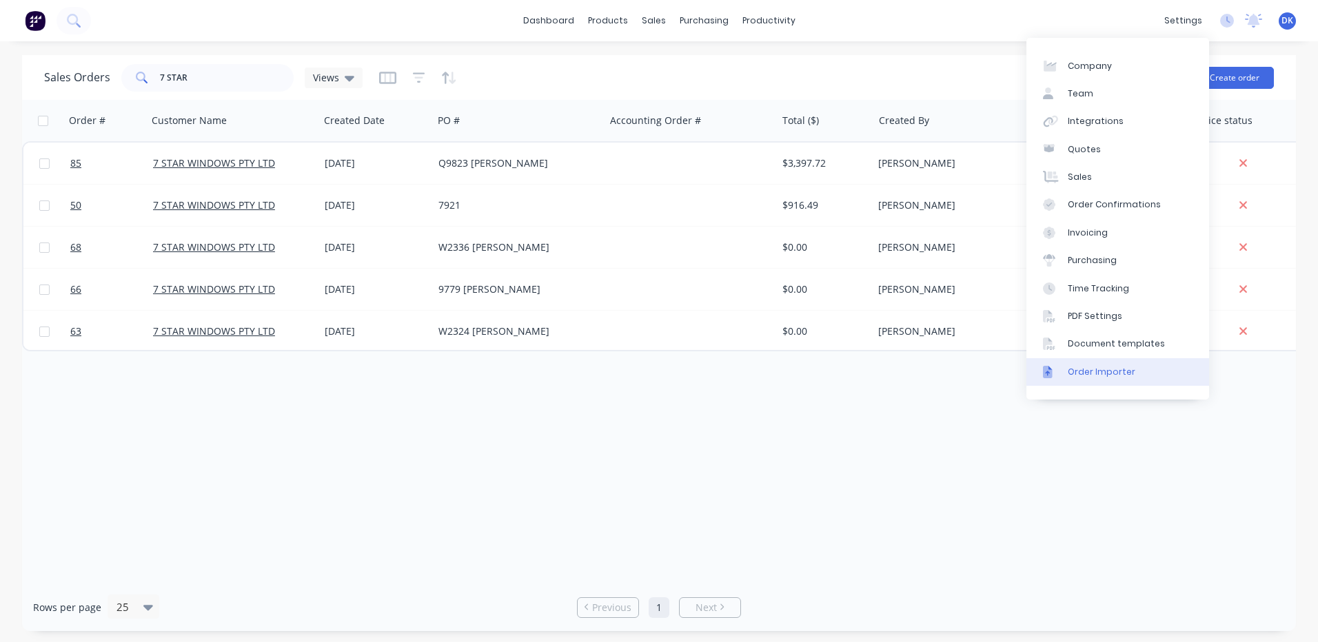
click at [1085, 369] on div "Order Importer" at bounding box center [1101, 372] width 68 height 12
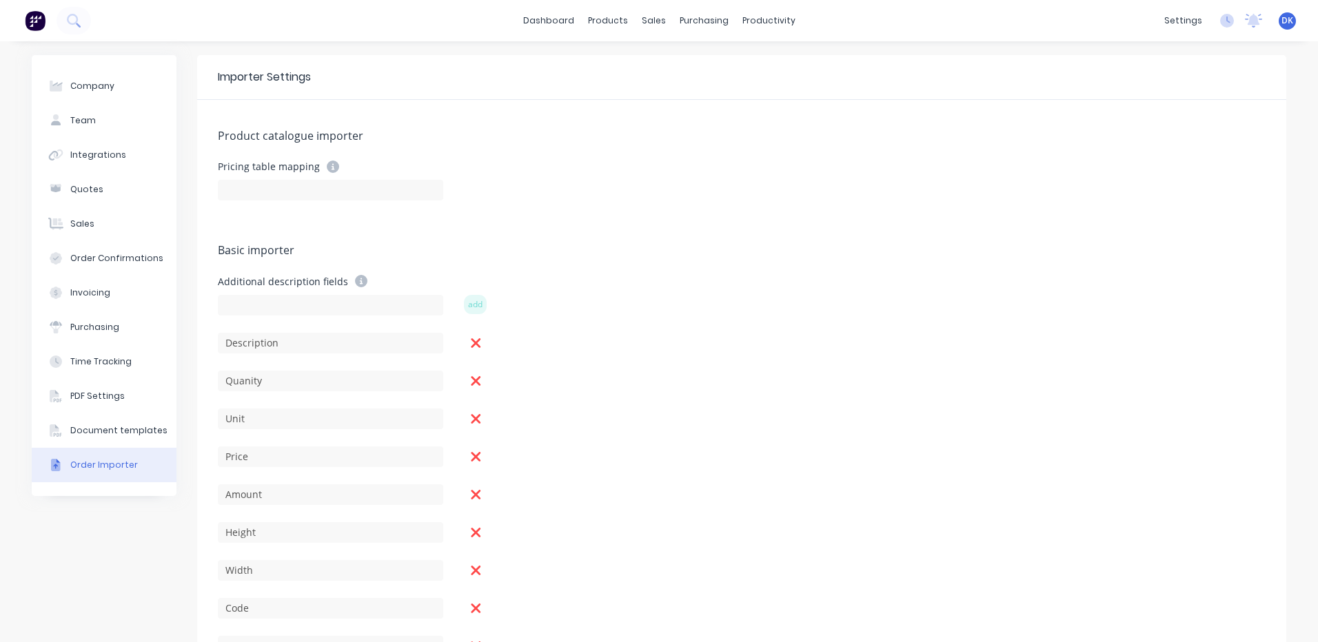
scroll to position [163, 0]
